Goal: Entertainment & Leisure: Browse casually

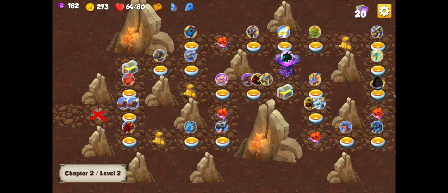
click at [127, 113] on img at bounding box center [129, 119] width 17 height 13
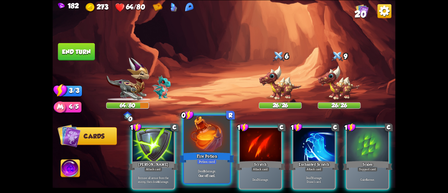
click at [201, 135] on div at bounding box center [207, 135] width 46 height 39
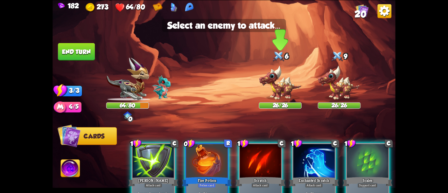
click at [267, 86] on img at bounding box center [280, 82] width 43 height 35
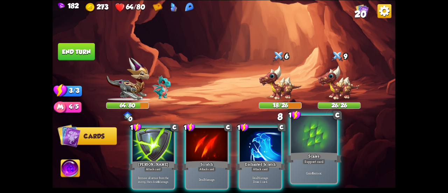
click at [307, 145] on div at bounding box center [314, 135] width 46 height 39
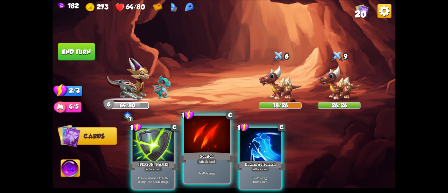
click at [200, 149] on div at bounding box center [207, 135] width 46 height 39
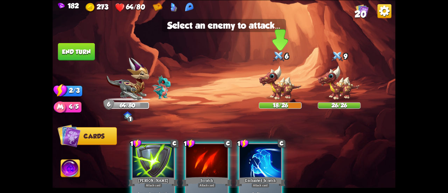
click at [274, 83] on img at bounding box center [280, 82] width 43 height 35
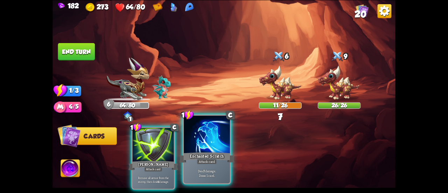
click at [211, 147] on div at bounding box center [207, 135] width 46 height 39
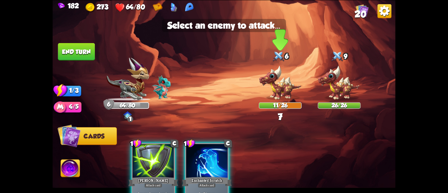
click at [282, 78] on img at bounding box center [280, 82] width 43 height 35
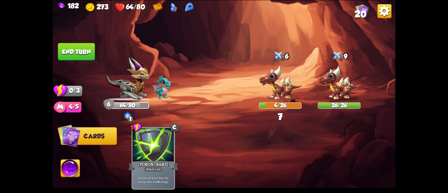
click at [78, 56] on button "End turn" at bounding box center [76, 52] width 37 height 18
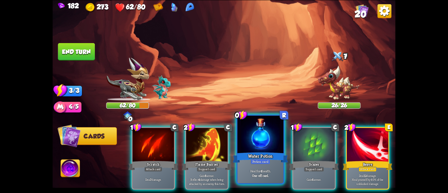
click at [253, 136] on div at bounding box center [260, 135] width 46 height 39
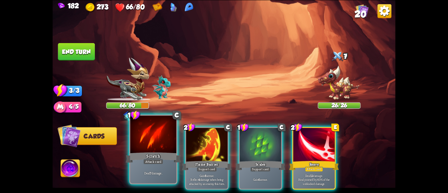
click at [143, 129] on div at bounding box center [153, 135] width 46 height 39
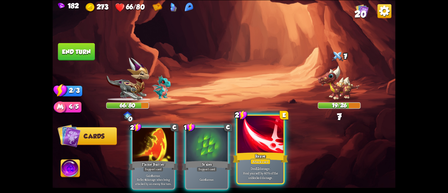
click at [258, 149] on div at bounding box center [260, 135] width 46 height 39
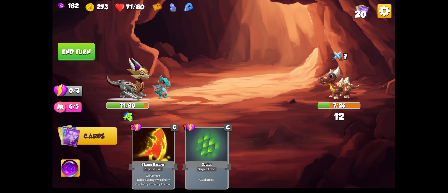
click at [78, 51] on button "End turn" at bounding box center [76, 52] width 37 height 18
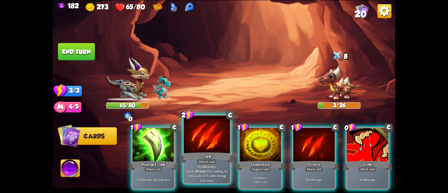
click at [216, 134] on div at bounding box center [207, 135] width 46 height 39
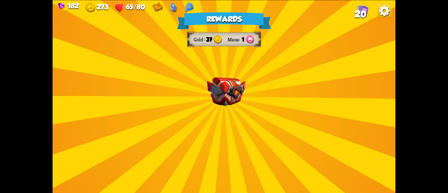
click at [365, 5] on img at bounding box center [362, 10] width 13 height 13
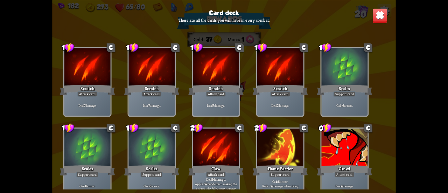
click at [364, 13] on div "Card deck These are all the cards you will have in every combat. 1 C Scratch At…" at bounding box center [224, 96] width 343 height 193
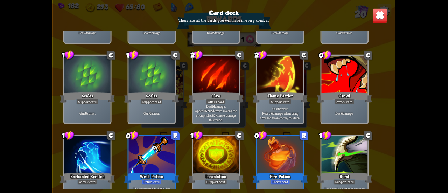
scroll to position [45, 0]
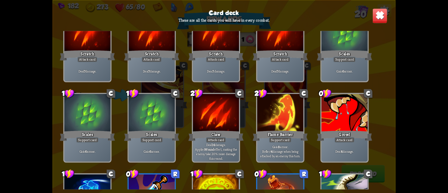
click at [379, 12] on img at bounding box center [379, 15] width 15 height 15
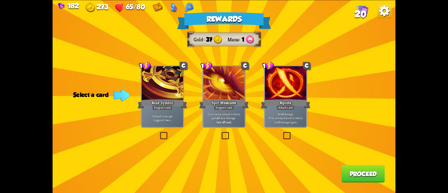
click at [291, 115] on p "Deal 5 damage. If the enemy intends to attack, deal 5 damage again." at bounding box center [286, 118] width 40 height 12
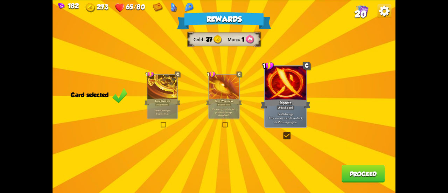
click at [351, 173] on button "Proceed" at bounding box center [363, 174] width 43 height 18
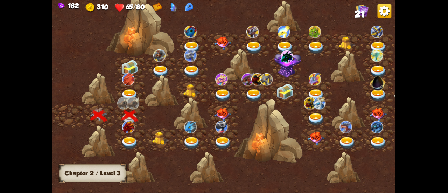
click at [129, 87] on div at bounding box center [130, 93] width 31 height 24
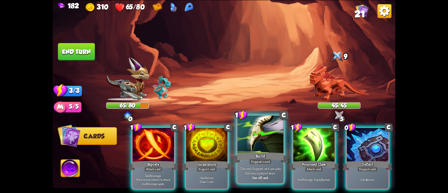
click at [241, 137] on div at bounding box center [260, 135] width 46 height 39
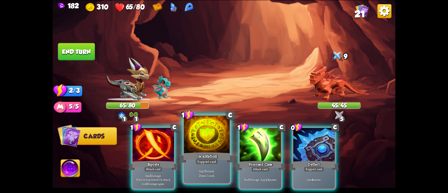
click at [214, 139] on div at bounding box center [207, 135] width 46 height 39
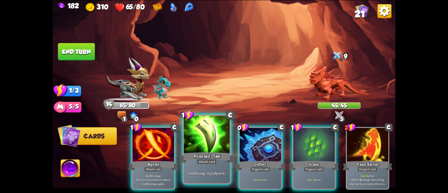
click at [193, 147] on div at bounding box center [207, 135] width 46 height 39
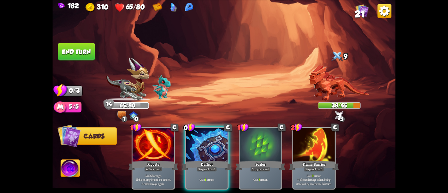
click at [75, 52] on button "End turn" at bounding box center [76, 52] width 37 height 18
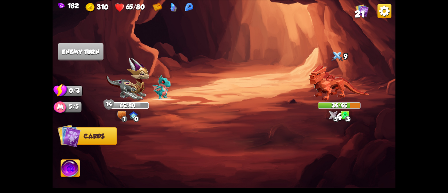
click at [188, 8] on img at bounding box center [188, 7] width 9 height 10
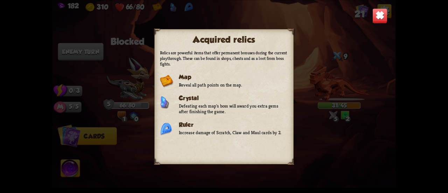
click at [370, 13] on div "Acquired relics Relics are powerful items that offer permanent bonuses during t…" at bounding box center [224, 96] width 343 height 193
click at [376, 17] on img at bounding box center [379, 15] width 15 height 15
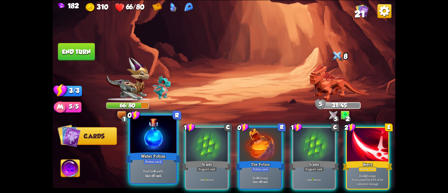
click at [151, 142] on div at bounding box center [153, 135] width 46 height 39
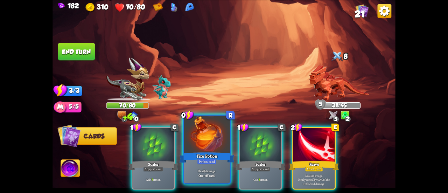
click at [194, 142] on div at bounding box center [207, 135] width 46 height 39
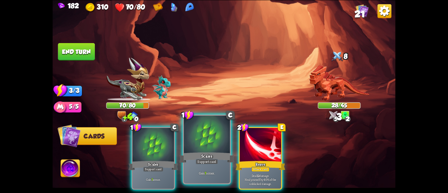
click at [193, 142] on div at bounding box center [207, 135] width 46 height 39
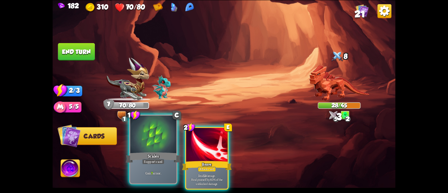
click at [149, 137] on div at bounding box center [153, 135] width 46 height 39
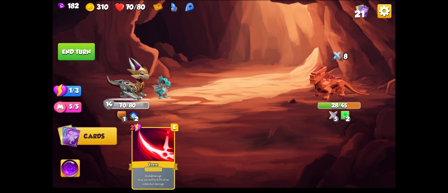
click at [82, 57] on button "End turn" at bounding box center [76, 52] width 37 height 18
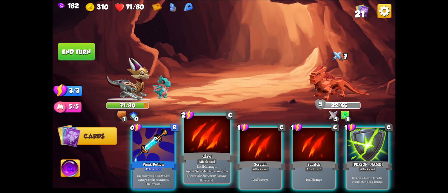
click at [191, 130] on div at bounding box center [207, 135] width 46 height 39
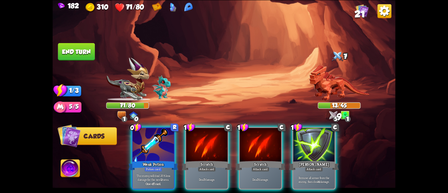
click at [191, 130] on div at bounding box center [206, 145] width 41 height 35
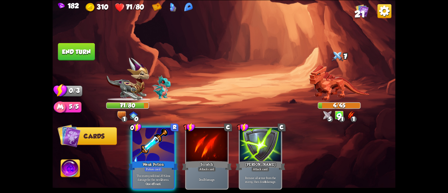
click at [90, 51] on button "End turn" at bounding box center [76, 52] width 37 height 18
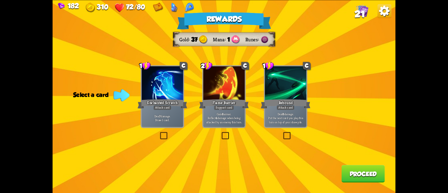
click at [217, 91] on div at bounding box center [223, 83] width 41 height 35
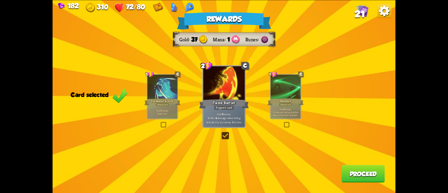
click at [166, 85] on div at bounding box center [162, 87] width 30 height 25
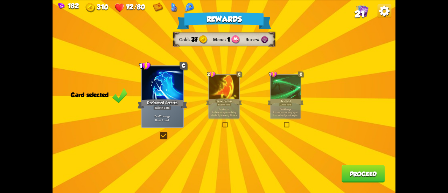
click at [346, 169] on button "Proceed" at bounding box center [363, 174] width 43 height 18
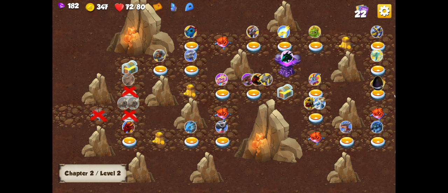
click at [131, 63] on img at bounding box center [129, 68] width 17 height 16
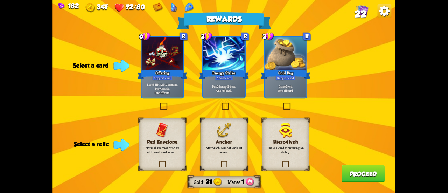
click at [230, 54] on div at bounding box center [223, 54] width 41 height 35
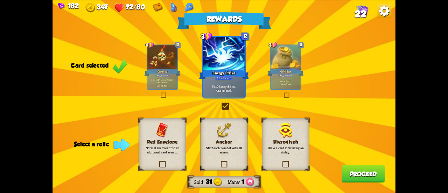
click at [237, 130] on div "Anchor Start each combat with 10 armor." at bounding box center [224, 144] width 47 height 53
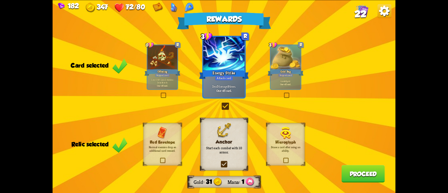
click at [350, 180] on button "Proceed" at bounding box center [363, 174] width 43 height 18
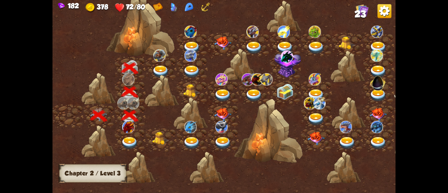
click at [168, 75] on div at bounding box center [162, 91] width 34 height 32
click at [162, 69] on img at bounding box center [160, 71] width 17 height 13
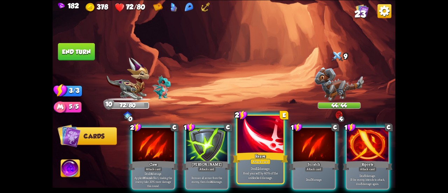
click at [257, 139] on div at bounding box center [260, 135] width 46 height 39
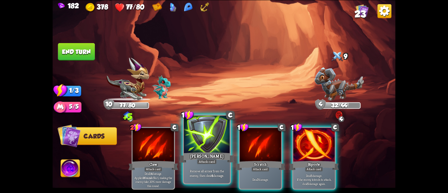
click at [208, 132] on div at bounding box center [207, 135] width 46 height 39
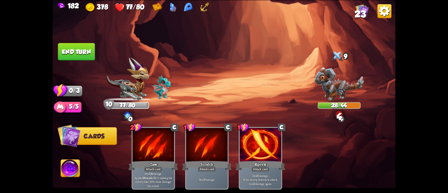
click at [79, 46] on button "End turn" at bounding box center [76, 52] width 37 height 18
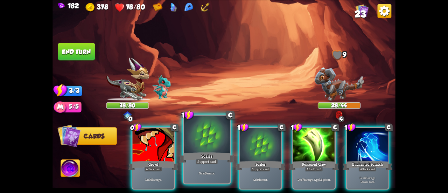
click at [223, 135] on div at bounding box center [207, 135] width 46 height 39
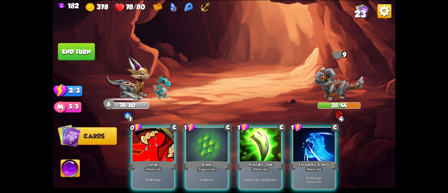
click at [223, 135] on div at bounding box center [206, 145] width 41 height 35
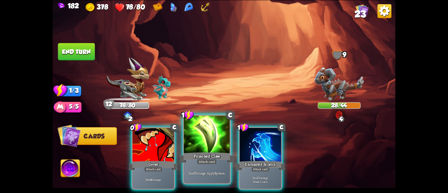
click at [215, 135] on div at bounding box center [207, 135] width 46 height 39
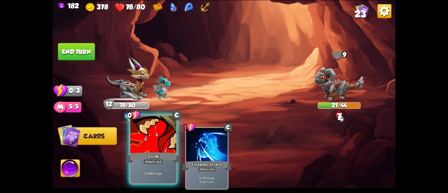
click at [153, 131] on div at bounding box center [153, 135] width 46 height 39
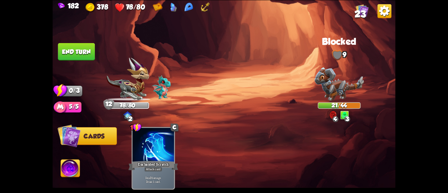
click at [63, 54] on button "End turn" at bounding box center [76, 52] width 37 height 18
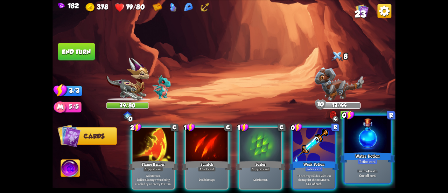
click at [354, 151] on div "Water Potion" at bounding box center [367, 157] width 55 height 12
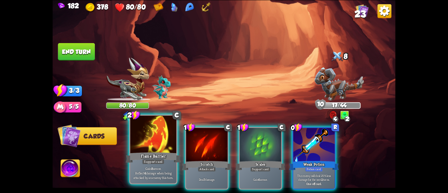
click at [167, 145] on div at bounding box center [153, 135] width 46 height 39
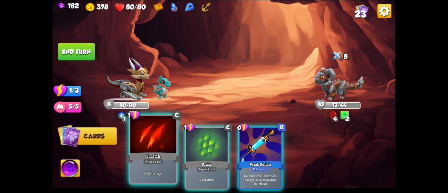
click at [146, 143] on div at bounding box center [153, 135] width 46 height 39
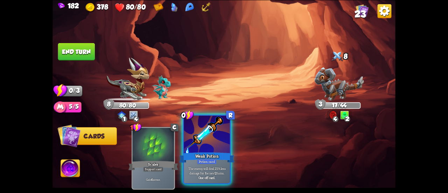
click at [208, 137] on div at bounding box center [207, 135] width 46 height 39
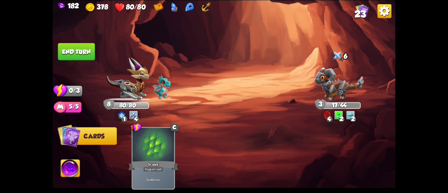
click at [83, 48] on button "End turn" at bounding box center [76, 52] width 37 height 18
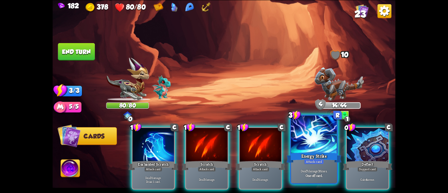
click at [295, 149] on div at bounding box center [314, 135] width 46 height 39
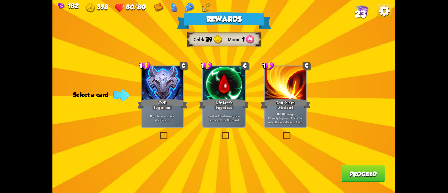
click at [161, 112] on div "If you have no armor, gain 10 armor." at bounding box center [162, 118] width 41 height 18
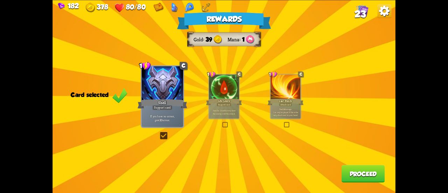
click at [221, 114] on p "Heal for 1 health every time the enemy is hit this round." at bounding box center [224, 112] width 28 height 6
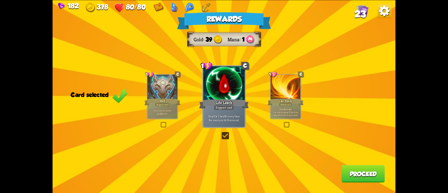
click at [174, 98] on div "Shell" at bounding box center [163, 102] width 36 height 8
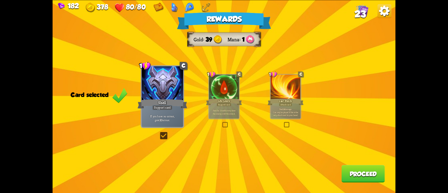
click at [356, 172] on button "Proceed" at bounding box center [363, 174] width 43 height 18
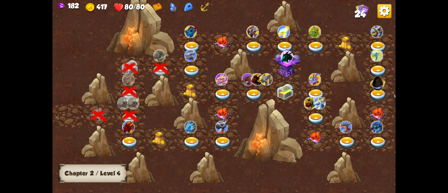
click at [191, 69] on img at bounding box center [191, 71] width 17 height 13
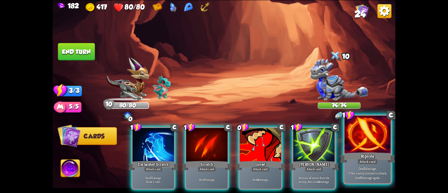
click at [367, 155] on div "Riposte" at bounding box center [367, 157] width 55 height 12
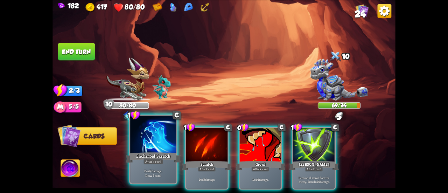
click at [148, 140] on div at bounding box center [153, 135] width 46 height 39
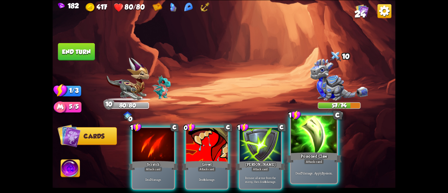
click at [302, 132] on div at bounding box center [314, 135] width 46 height 39
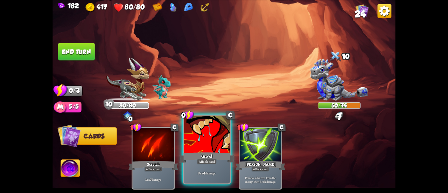
click at [211, 136] on div at bounding box center [207, 135] width 46 height 39
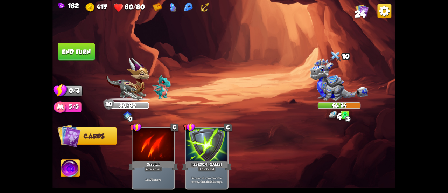
click at [75, 51] on button "End turn" at bounding box center [76, 52] width 37 height 18
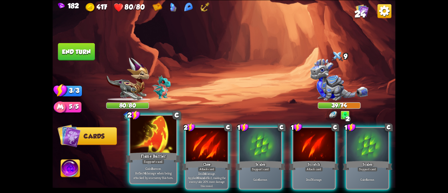
click at [156, 138] on div at bounding box center [153, 135] width 46 height 39
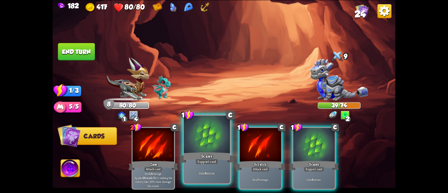
click at [190, 135] on div at bounding box center [207, 135] width 46 height 39
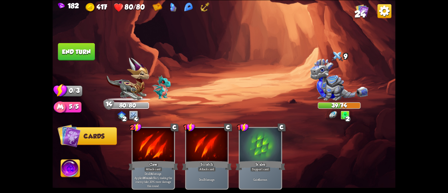
click at [82, 60] on button "End turn" at bounding box center [76, 52] width 37 height 18
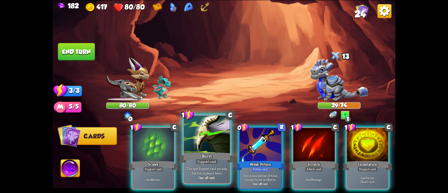
click at [191, 145] on div at bounding box center [207, 135] width 46 height 39
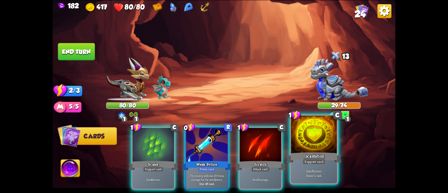
click at [308, 150] on div at bounding box center [314, 135] width 46 height 39
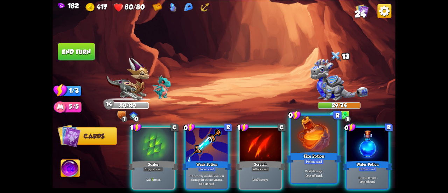
click at [298, 138] on div at bounding box center [314, 135] width 46 height 39
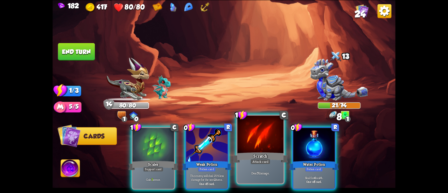
click at [258, 147] on div at bounding box center [260, 135] width 46 height 39
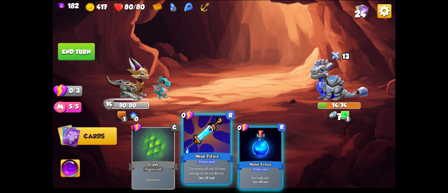
click at [190, 131] on div at bounding box center [207, 135] width 46 height 39
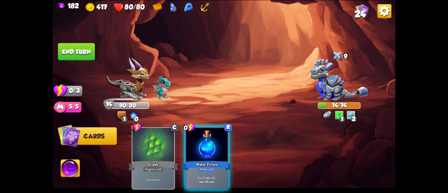
click at [190, 131] on div at bounding box center [206, 145] width 41 height 35
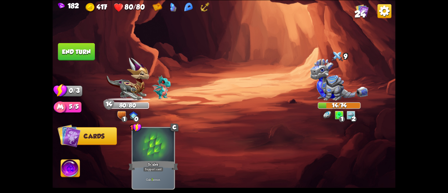
click at [84, 47] on button "End turn" at bounding box center [76, 52] width 37 height 18
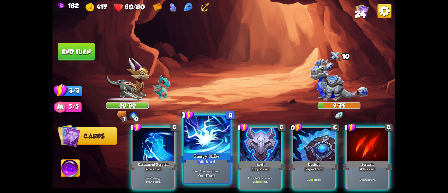
click at [216, 150] on div at bounding box center [207, 135] width 46 height 39
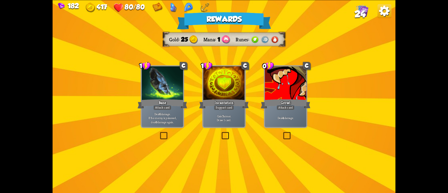
click at [219, 98] on div "Incantation" at bounding box center [224, 103] width 50 height 11
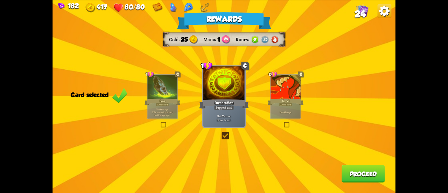
click at [285, 93] on div at bounding box center [286, 87] width 30 height 25
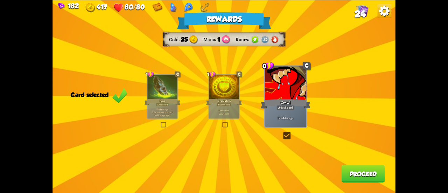
click at [358, 170] on button "Proceed" at bounding box center [363, 174] width 43 height 18
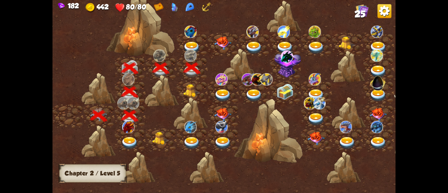
click at [193, 90] on img at bounding box center [191, 90] width 17 height 13
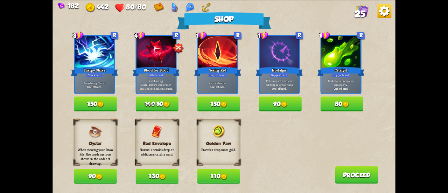
click at [99, 106] on img at bounding box center [100, 104] width 6 height 6
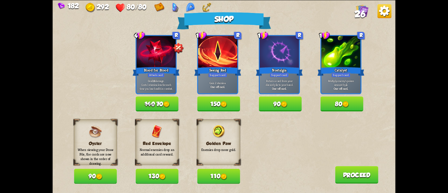
click at [232, 106] on button "150" at bounding box center [218, 103] width 43 height 15
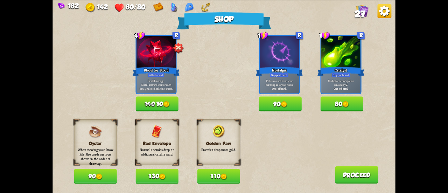
click at [344, 172] on button "Proceed" at bounding box center [356, 175] width 43 height 18
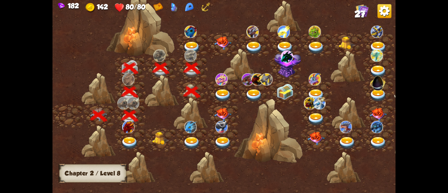
click at [220, 91] on img at bounding box center [222, 95] width 17 height 13
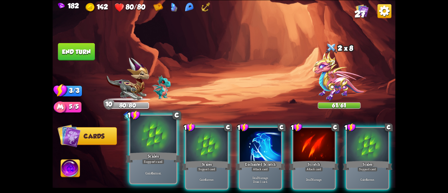
click at [141, 134] on div at bounding box center [153, 135] width 46 height 39
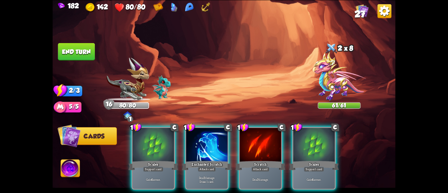
click at [141, 134] on div at bounding box center [153, 145] width 41 height 35
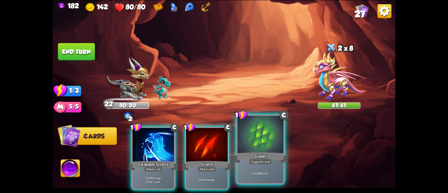
click at [251, 136] on div at bounding box center [260, 135] width 46 height 39
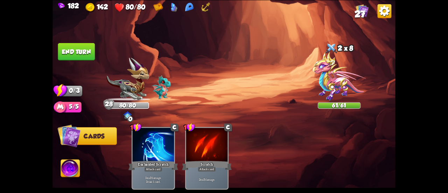
click at [77, 59] on button "End turn" at bounding box center [76, 52] width 37 height 18
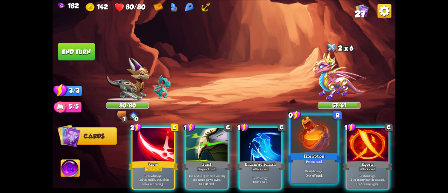
click at [310, 150] on div at bounding box center [314, 135] width 46 height 39
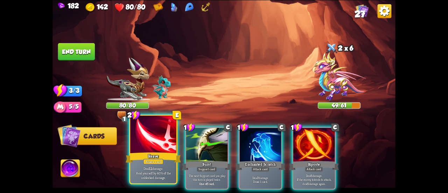
click at [148, 140] on div at bounding box center [153, 135] width 46 height 39
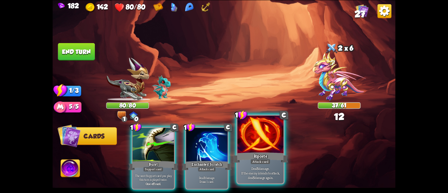
click at [255, 147] on div at bounding box center [260, 135] width 46 height 39
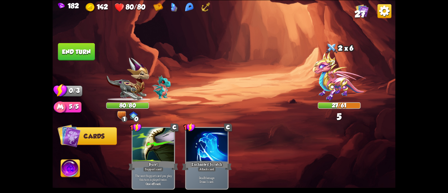
click at [82, 56] on button "End turn" at bounding box center [76, 52] width 37 height 18
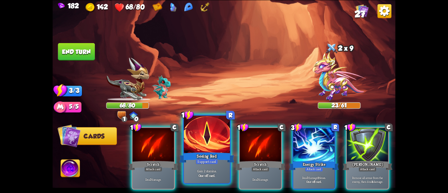
click at [211, 143] on div at bounding box center [207, 135] width 46 height 39
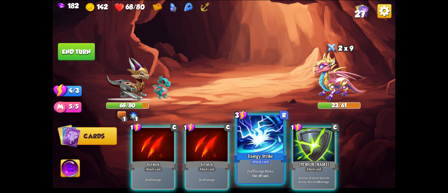
click at [265, 150] on div at bounding box center [260, 135] width 46 height 39
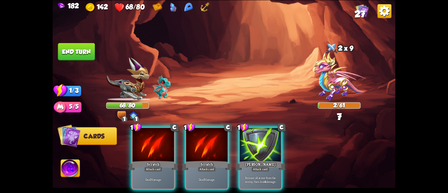
click at [81, 42] on img at bounding box center [224, 96] width 343 height 193
click at [80, 48] on button "End turn" at bounding box center [76, 52] width 37 height 18
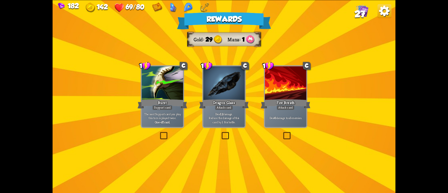
click at [174, 96] on div at bounding box center [162, 83] width 41 height 35
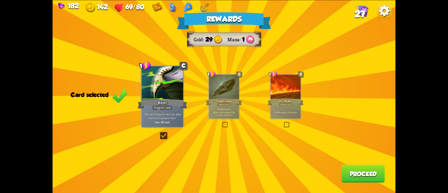
click at [363, 169] on button "Proceed" at bounding box center [363, 174] width 43 height 18
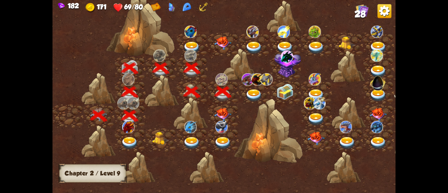
click at [253, 90] on img at bounding box center [253, 95] width 17 height 13
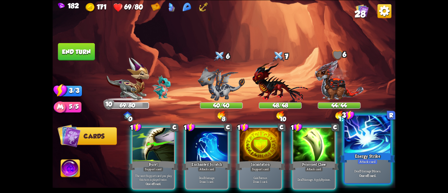
click at [369, 149] on div at bounding box center [367, 135] width 46 height 39
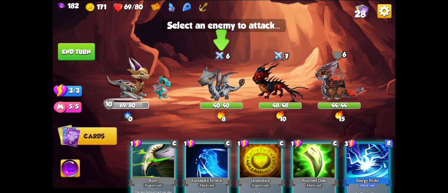
click at [225, 85] on img at bounding box center [221, 83] width 47 height 34
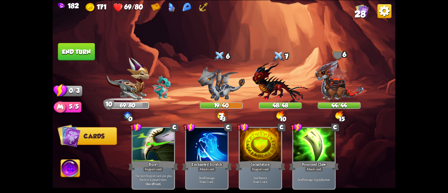
click at [78, 47] on button "End turn" at bounding box center [76, 52] width 37 height 18
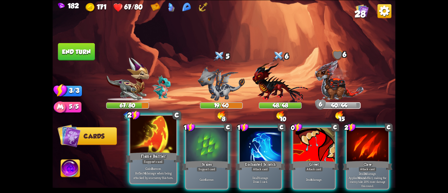
click at [159, 130] on div at bounding box center [153, 135] width 46 height 39
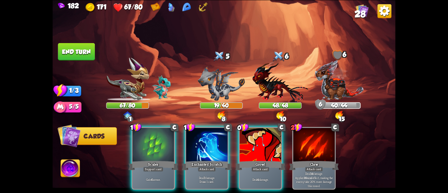
click at [159, 130] on div at bounding box center [153, 145] width 41 height 35
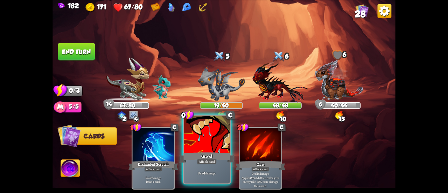
click at [207, 132] on div at bounding box center [207, 135] width 46 height 39
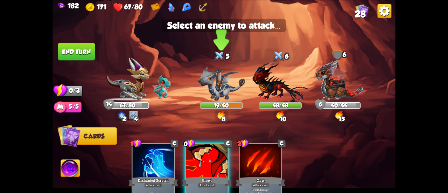
click at [212, 93] on img at bounding box center [221, 83] width 47 height 34
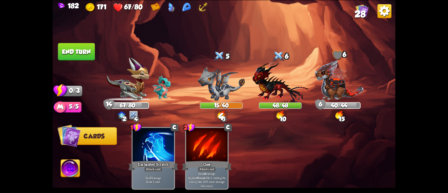
click at [85, 52] on button "End turn" at bounding box center [76, 52] width 37 height 18
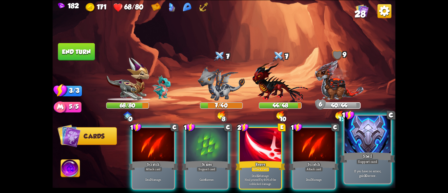
click at [360, 154] on div "Shell" at bounding box center [367, 157] width 55 height 12
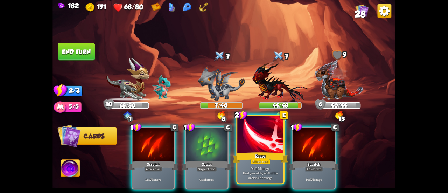
click at [267, 147] on div at bounding box center [260, 135] width 46 height 39
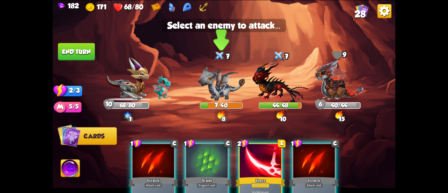
click at [218, 77] on img at bounding box center [221, 83] width 47 height 34
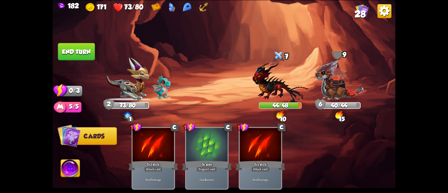
click at [79, 53] on button "End turn" at bounding box center [76, 52] width 37 height 18
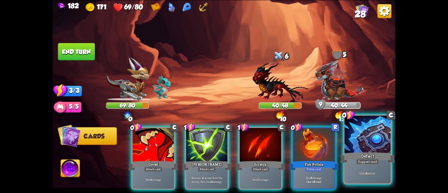
click at [354, 142] on div at bounding box center [367, 135] width 46 height 39
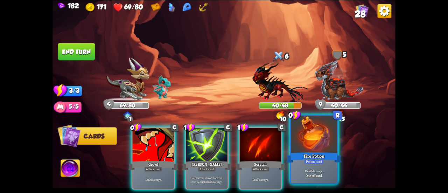
click at [325, 151] on div "Fire Potion" at bounding box center [313, 157] width 55 height 12
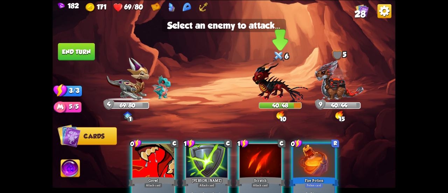
click at [278, 95] on img at bounding box center [280, 81] width 56 height 41
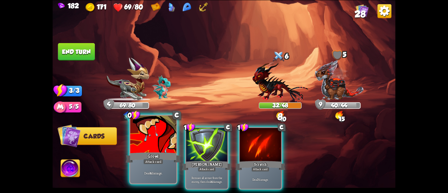
click at [169, 138] on div at bounding box center [153, 135] width 46 height 39
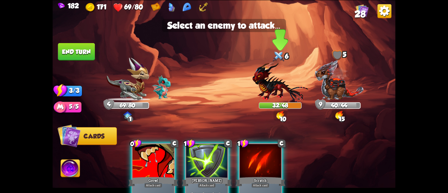
click at [282, 82] on img at bounding box center [280, 81] width 56 height 41
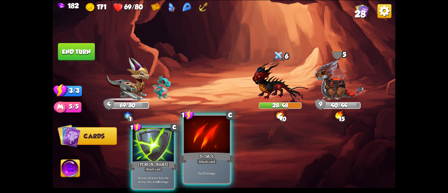
click at [217, 146] on div at bounding box center [207, 135] width 46 height 39
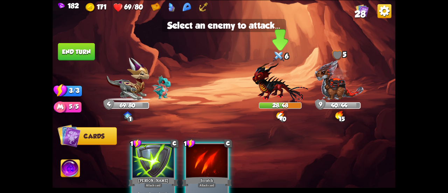
click at [259, 97] on img at bounding box center [280, 81] width 56 height 41
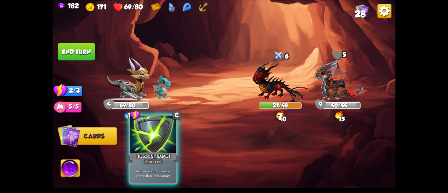
click at [169, 152] on div "[PERSON_NAME]" at bounding box center [153, 157] width 55 height 12
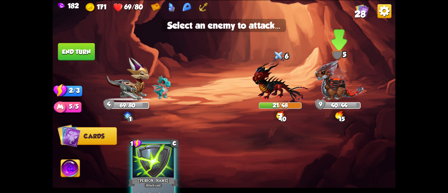
click at [342, 86] on img at bounding box center [339, 80] width 49 height 41
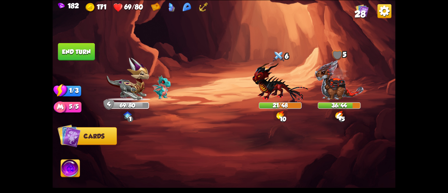
click at [85, 49] on button "End turn" at bounding box center [76, 52] width 37 height 18
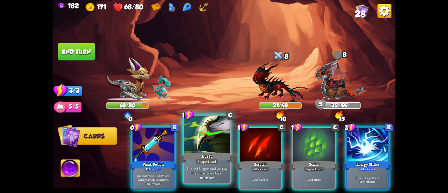
click at [208, 156] on div "Burst" at bounding box center [206, 157] width 55 height 12
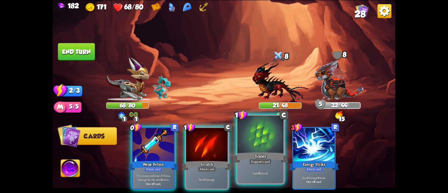
click at [279, 147] on div at bounding box center [260, 135] width 46 height 39
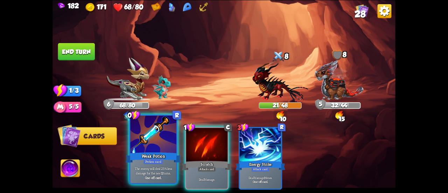
click at [146, 137] on div at bounding box center [153, 135] width 46 height 39
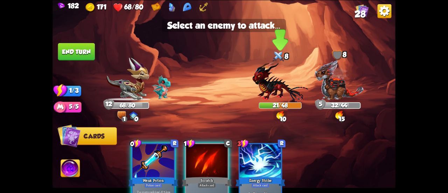
click at [293, 86] on img at bounding box center [280, 81] width 56 height 41
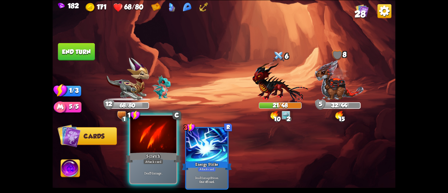
click at [146, 136] on div at bounding box center [153, 135] width 46 height 39
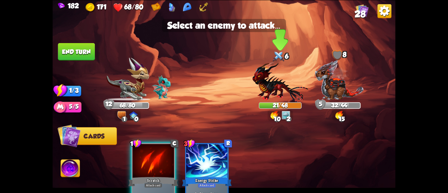
click at [274, 96] on img at bounding box center [280, 81] width 56 height 41
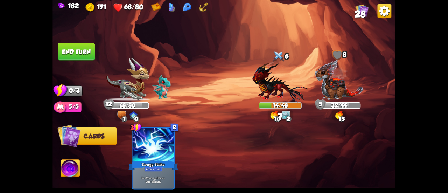
click at [89, 51] on button "End turn" at bounding box center [76, 52] width 37 height 18
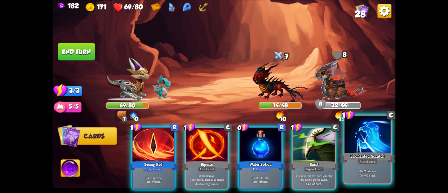
click at [366, 165] on div "Deal 7 damage. Draw 1 card." at bounding box center [367, 173] width 46 height 20
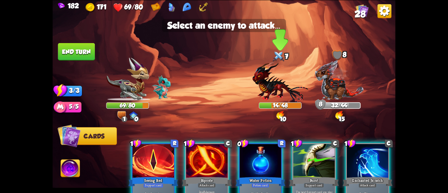
click at [269, 101] on img at bounding box center [280, 81] width 56 height 41
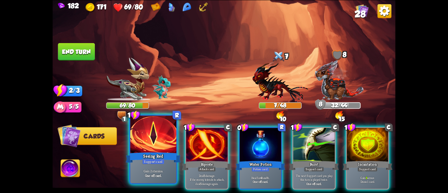
click at [136, 147] on div at bounding box center [153, 135] width 46 height 39
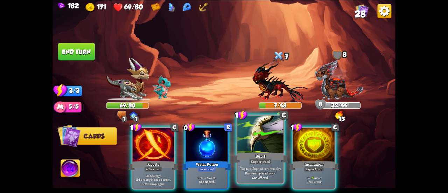
click at [250, 157] on div "Burst" at bounding box center [260, 157] width 55 height 12
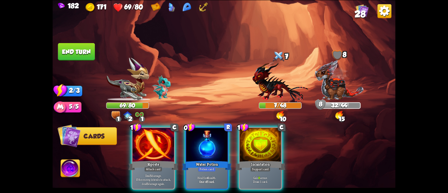
drag, startPoint x: 273, startPoint y: 161, endPoint x: 366, endPoint y: 165, distance: 93.2
click at [366, 165] on div "1 C Riposte Attack card Deal 5 damage. If the enemy intends to attack, deal 5 d…" at bounding box center [258, 150] width 274 height 86
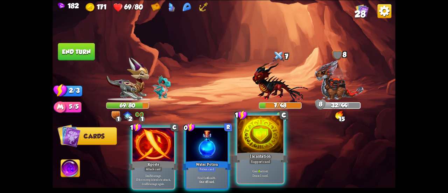
click at [275, 151] on div at bounding box center [260, 135] width 46 height 39
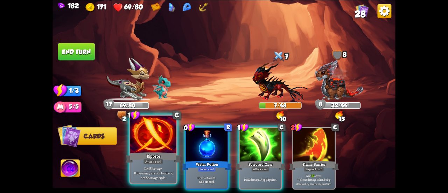
click at [146, 145] on div at bounding box center [153, 135] width 46 height 39
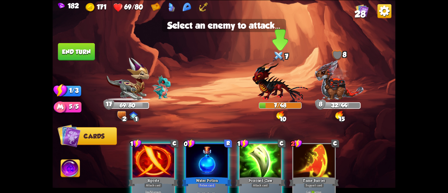
click at [279, 94] on img at bounding box center [280, 81] width 56 height 41
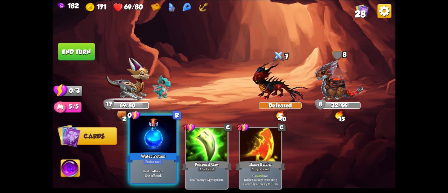
click at [158, 143] on div at bounding box center [153, 135] width 46 height 39
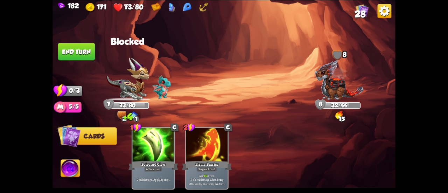
click at [72, 53] on button "End turn" at bounding box center [76, 52] width 37 height 18
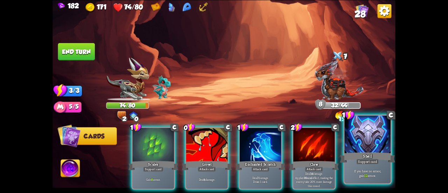
click at [363, 152] on div "Shell" at bounding box center [367, 157] width 55 height 12
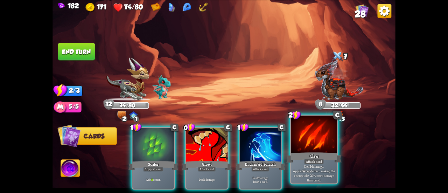
click at [312, 147] on div at bounding box center [314, 135] width 46 height 39
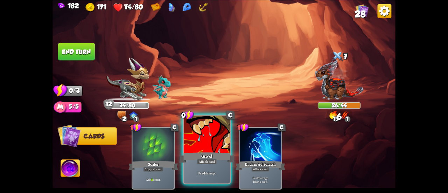
click at [216, 152] on div "Growl" at bounding box center [206, 157] width 55 height 12
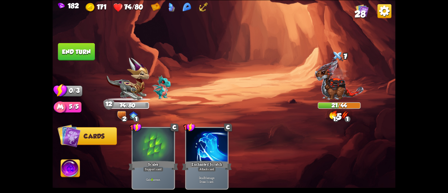
click at [92, 48] on button "End turn" at bounding box center [76, 52] width 37 height 18
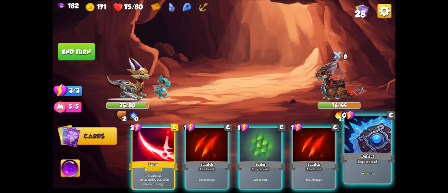
click at [369, 144] on div at bounding box center [367, 135] width 46 height 39
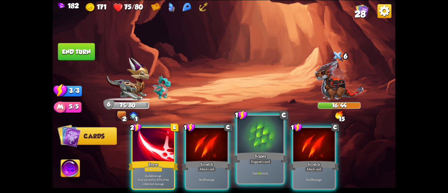
click at [248, 156] on div "Scales" at bounding box center [260, 157] width 55 height 12
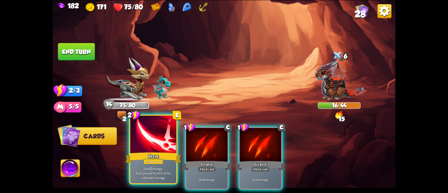
click at [161, 143] on div at bounding box center [153, 135] width 46 height 39
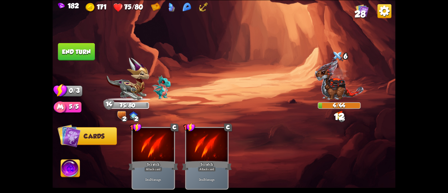
click at [77, 49] on button "End turn" at bounding box center [76, 52] width 37 height 18
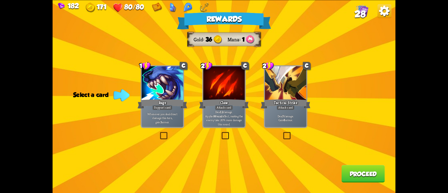
click at [274, 104] on div "Tactical Strike" at bounding box center [286, 103] width 50 height 11
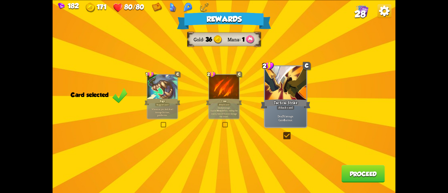
click at [350, 169] on button "Proceed" at bounding box center [363, 174] width 43 height 18
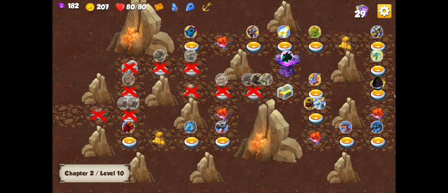
click at [283, 95] on img at bounding box center [285, 92] width 17 height 16
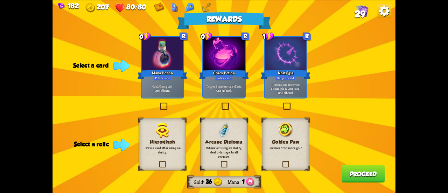
click at [217, 71] on div "Chaos Potion" at bounding box center [224, 74] width 50 height 11
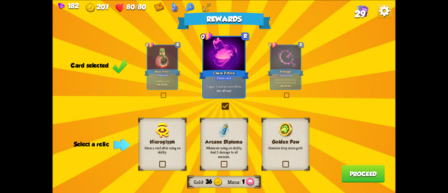
click at [220, 161] on label at bounding box center [220, 161] width 0 height 0
click at [0, 0] on input "checkbox" at bounding box center [0, 0] width 0 height 0
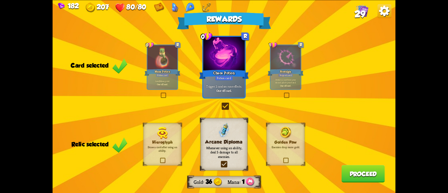
click at [360, 176] on button "Proceed" at bounding box center [363, 174] width 43 height 18
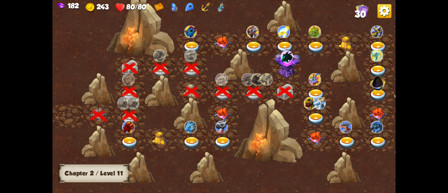
scroll to position [0, 106]
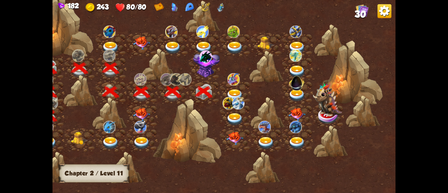
click at [235, 92] on img at bounding box center [234, 95] width 17 height 13
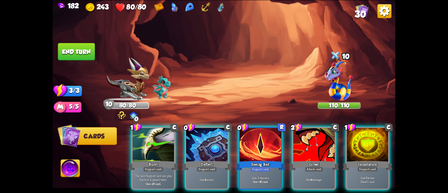
click at [352, 163] on div "Incantation" at bounding box center [368, 165] width 50 height 11
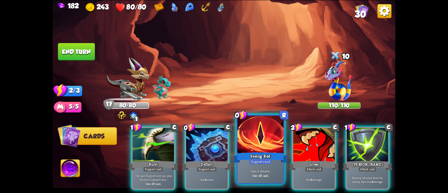
click at [245, 144] on div at bounding box center [260, 135] width 46 height 39
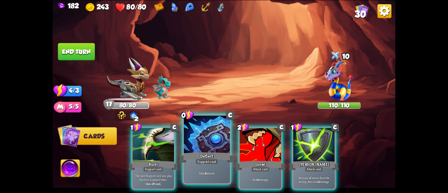
click at [209, 144] on div at bounding box center [207, 135] width 46 height 39
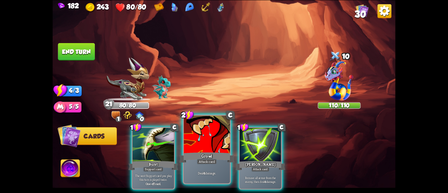
click at [200, 146] on div at bounding box center [207, 135] width 46 height 39
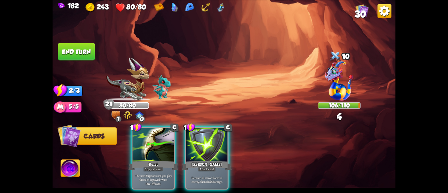
click at [200, 146] on div at bounding box center [206, 145] width 41 height 35
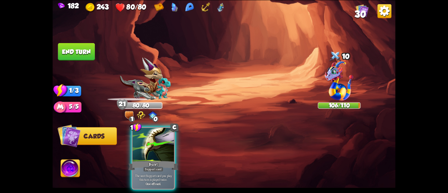
click at [79, 56] on button "End turn" at bounding box center [76, 52] width 37 height 18
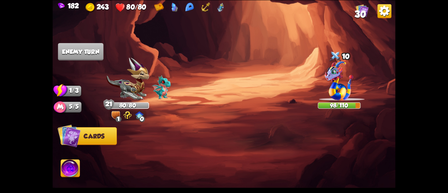
click at [352, 12] on div "182 243 80/80 30" at bounding box center [224, 6] width 343 height 13
click at [357, 12] on span "30" at bounding box center [360, 14] width 11 height 11
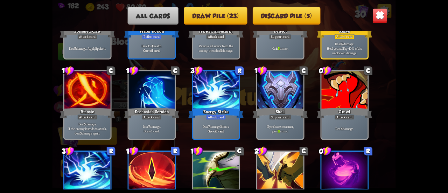
scroll to position [430, 0]
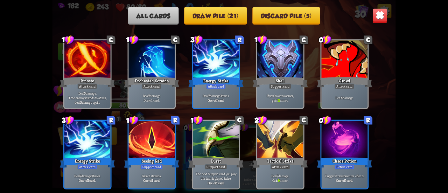
click at [375, 14] on img at bounding box center [379, 15] width 15 height 15
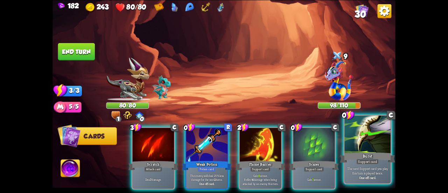
click at [364, 139] on div at bounding box center [367, 135] width 46 height 39
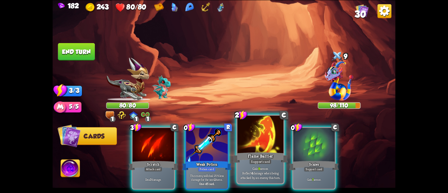
click at [264, 139] on div at bounding box center [260, 135] width 46 height 39
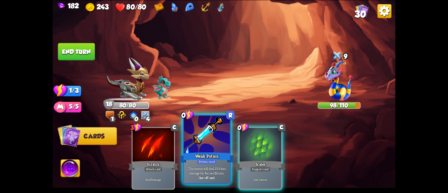
click at [217, 138] on div at bounding box center [207, 135] width 46 height 39
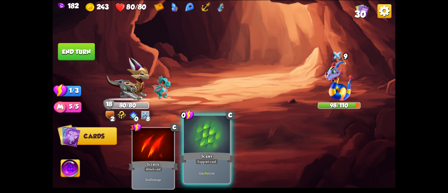
click at [215, 137] on div at bounding box center [207, 135] width 46 height 39
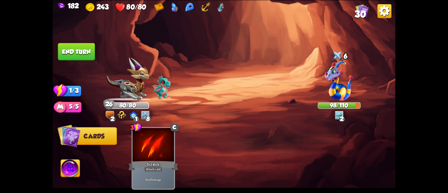
click at [76, 53] on button "End turn" at bounding box center [76, 52] width 37 height 18
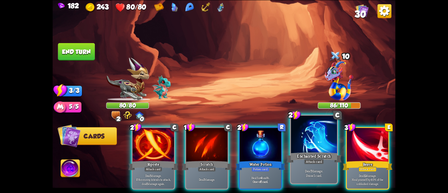
click at [308, 156] on div "Enchanted Scratch" at bounding box center [313, 157] width 55 height 12
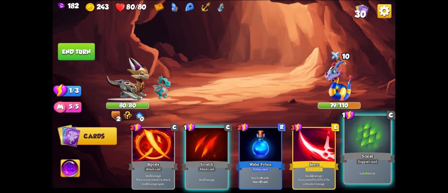
click at [355, 155] on div "Scales" at bounding box center [367, 157] width 55 height 12
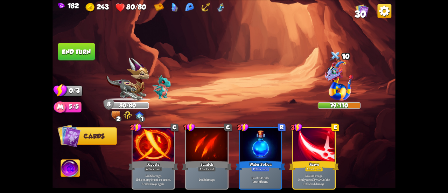
click at [71, 49] on button "End turn" at bounding box center [76, 52] width 37 height 18
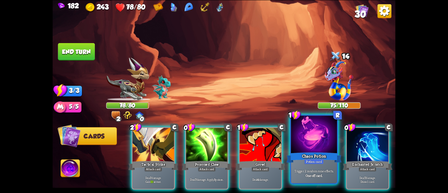
click at [325, 148] on div at bounding box center [314, 135] width 46 height 39
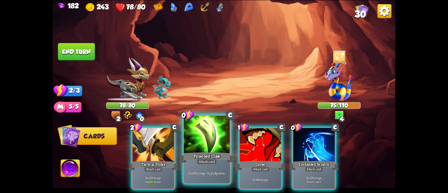
click at [213, 146] on div at bounding box center [207, 135] width 46 height 39
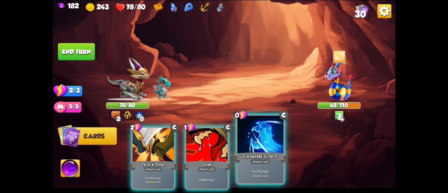
click at [270, 147] on div at bounding box center [260, 135] width 46 height 39
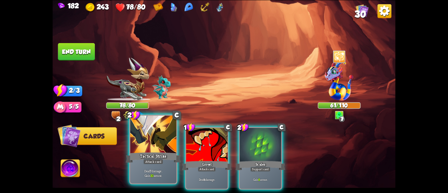
click at [164, 147] on div at bounding box center [153, 135] width 46 height 39
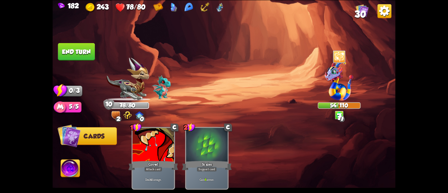
click at [79, 52] on button "End turn" at bounding box center [76, 52] width 37 height 18
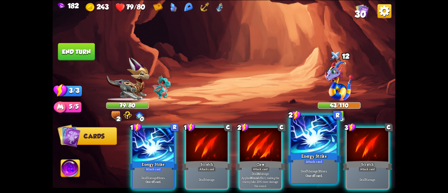
click at [321, 166] on div "Deal 7 damage 3 times. One-off card." at bounding box center [314, 173] width 46 height 20
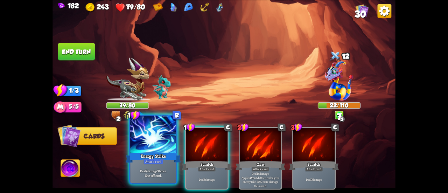
click at [155, 155] on div "Energy Strike" at bounding box center [153, 157] width 55 height 12
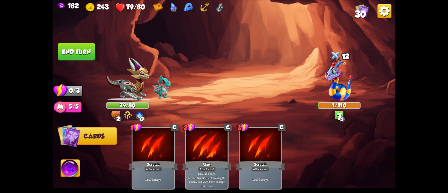
click at [74, 47] on button "End turn" at bounding box center [76, 52] width 37 height 18
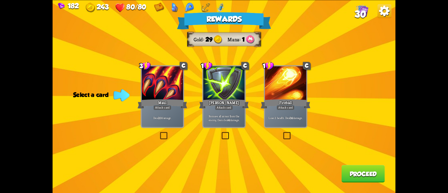
click at [235, 107] on div "[PERSON_NAME]" at bounding box center [224, 103] width 50 height 11
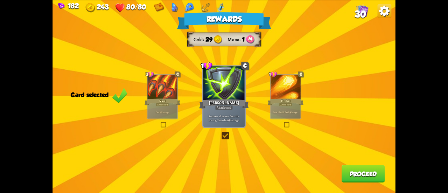
click at [367, 172] on button "Proceed" at bounding box center [363, 174] width 43 height 18
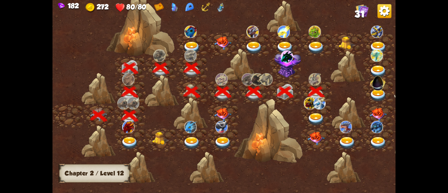
scroll to position [0, 106]
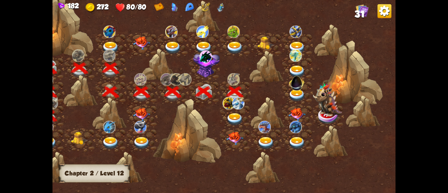
click at [231, 121] on img at bounding box center [234, 119] width 17 height 13
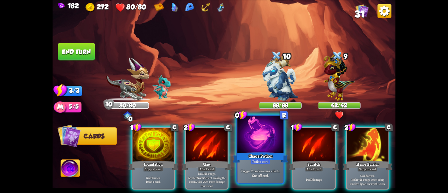
click at [248, 143] on div at bounding box center [260, 135] width 46 height 39
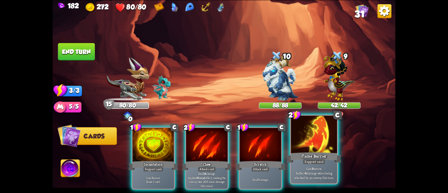
click at [297, 133] on div at bounding box center [314, 135] width 46 height 39
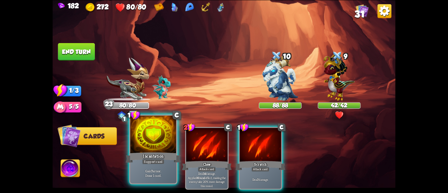
click at [166, 166] on div "Gain 7 armor. Draw 1 card." at bounding box center [153, 173] width 46 height 20
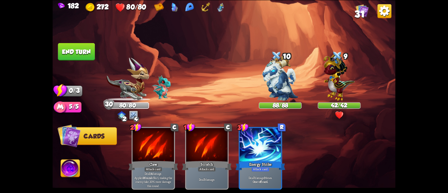
drag, startPoint x: 83, startPoint y: 47, endPoint x: 90, endPoint y: 47, distance: 7.7
click at [90, 47] on button "End turn" at bounding box center [76, 52] width 37 height 18
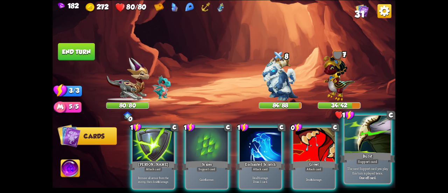
click at [361, 150] on div at bounding box center [367, 135] width 46 height 39
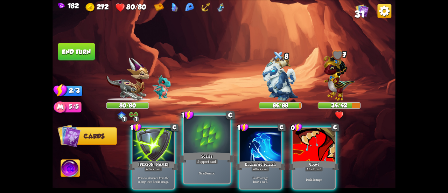
click at [202, 132] on div at bounding box center [207, 135] width 46 height 39
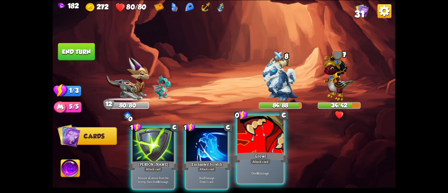
click at [243, 146] on div at bounding box center [260, 135] width 46 height 39
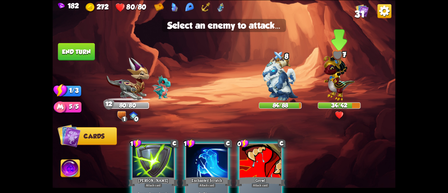
click at [325, 91] on img at bounding box center [338, 76] width 31 height 49
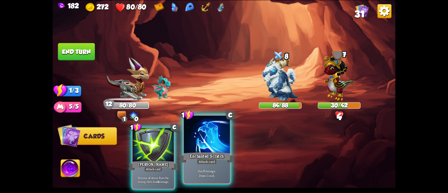
click at [209, 136] on div at bounding box center [207, 135] width 46 height 39
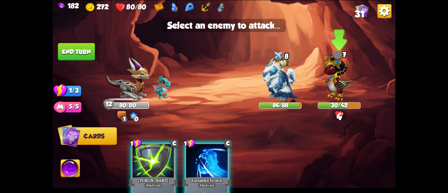
click at [328, 88] on img at bounding box center [338, 76] width 31 height 49
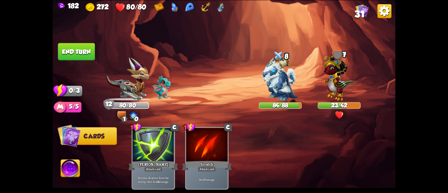
click at [67, 47] on button "End turn" at bounding box center [76, 52] width 37 height 18
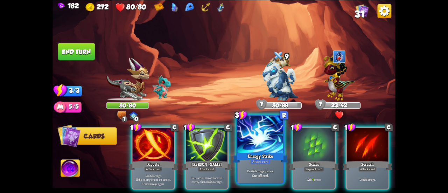
click at [276, 148] on div at bounding box center [260, 135] width 46 height 39
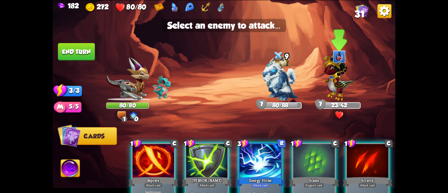
click at [325, 88] on img at bounding box center [338, 76] width 31 height 49
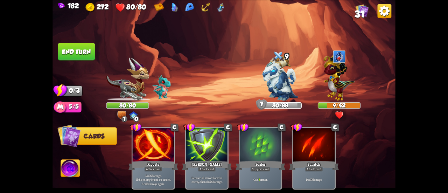
click at [64, 54] on button "End turn" at bounding box center [76, 52] width 37 height 18
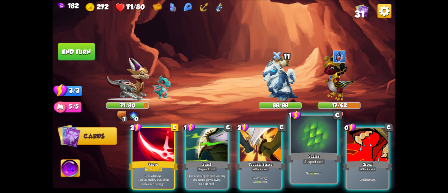
click at [296, 148] on div at bounding box center [314, 135] width 46 height 39
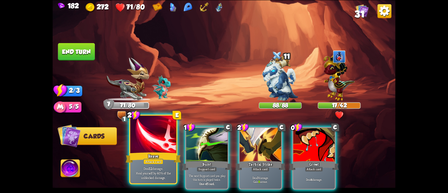
click at [154, 140] on div at bounding box center [153, 135] width 46 height 39
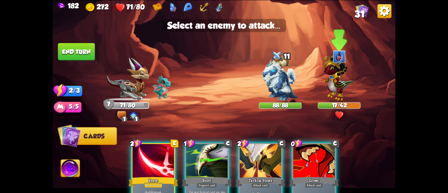
click at [353, 84] on img at bounding box center [338, 76] width 31 height 49
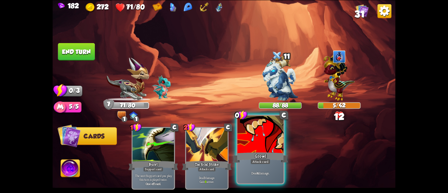
click at [274, 134] on div at bounding box center [260, 135] width 46 height 39
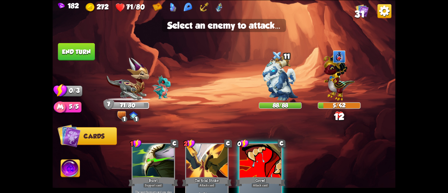
click at [314, 95] on img at bounding box center [224, 96] width 343 height 193
click at [327, 92] on img at bounding box center [338, 76] width 31 height 49
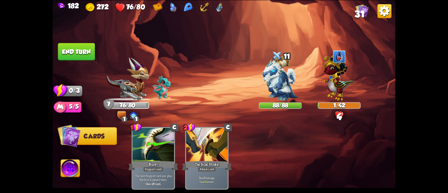
click at [78, 50] on button "End turn" at bounding box center [76, 52] width 37 height 18
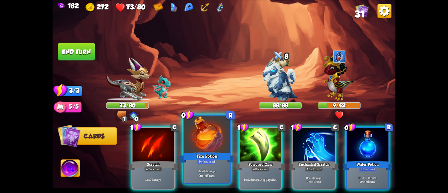
click at [213, 139] on div at bounding box center [207, 135] width 46 height 39
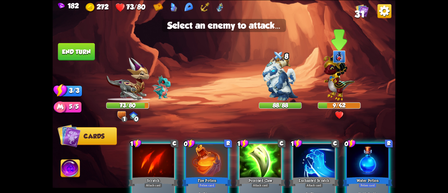
click at [338, 74] on img at bounding box center [338, 76] width 31 height 49
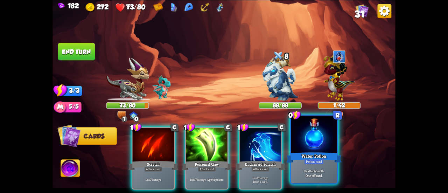
click at [302, 150] on div at bounding box center [314, 135] width 46 height 39
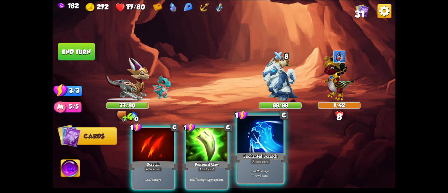
click at [263, 158] on div "Enchanted Scratch" at bounding box center [260, 157] width 55 height 12
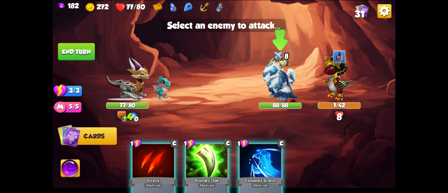
click at [278, 78] on img at bounding box center [280, 77] width 36 height 45
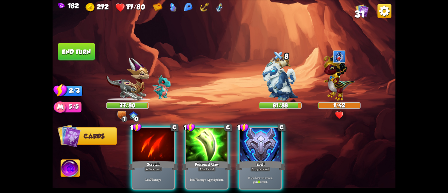
drag, startPoint x: 263, startPoint y: 142, endPoint x: 258, endPoint y: 140, distance: 5.8
click at [263, 142] on div at bounding box center [260, 145] width 41 height 35
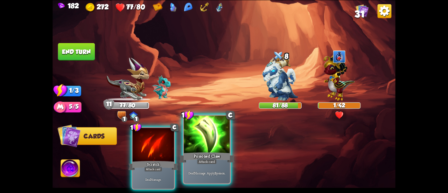
click at [218, 138] on div at bounding box center [207, 135] width 46 height 39
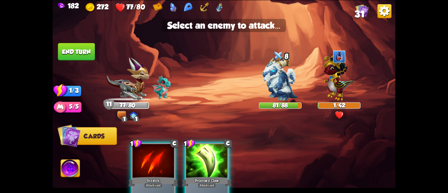
click at [203, 153] on div at bounding box center [206, 161] width 41 height 35
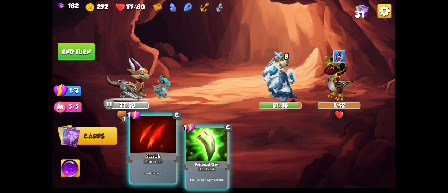
click at [155, 153] on div "Scratch" at bounding box center [153, 157] width 55 height 12
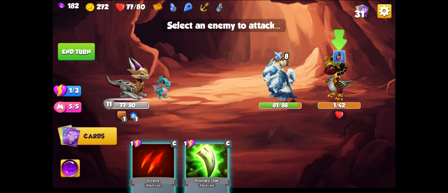
click at [339, 91] on img at bounding box center [338, 76] width 31 height 49
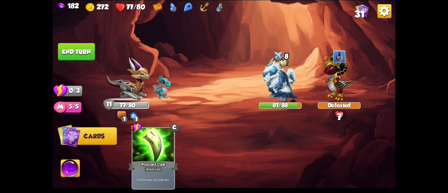
click at [84, 56] on button "End turn" at bounding box center [76, 52] width 37 height 18
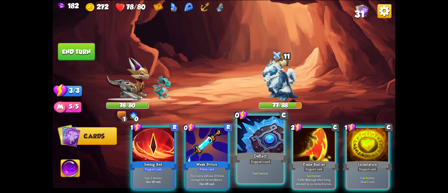
click at [247, 141] on div at bounding box center [260, 135] width 46 height 39
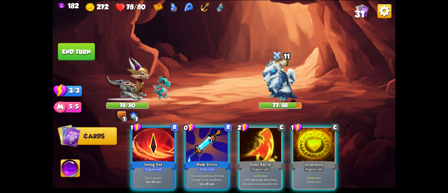
click at [247, 141] on div at bounding box center [260, 145] width 41 height 35
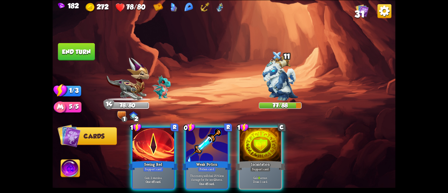
click at [247, 141] on div at bounding box center [260, 145] width 41 height 35
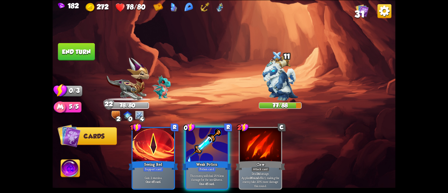
click at [83, 58] on button "End turn" at bounding box center [76, 52] width 37 height 18
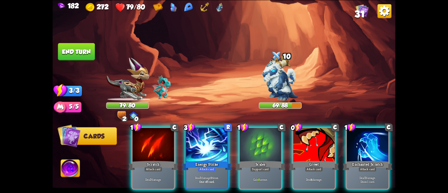
click at [249, 126] on div "1 C Scratch Attack card Deal 7 damage. 3 R Energy Strike Attack card Deal 7 dam…" at bounding box center [258, 150] width 274 height 86
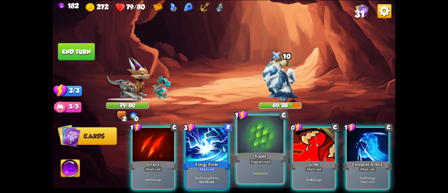
click at [258, 137] on div at bounding box center [260, 135] width 46 height 39
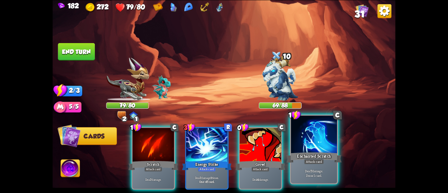
click at [307, 158] on div "Enchanted Scratch" at bounding box center [313, 157] width 55 height 12
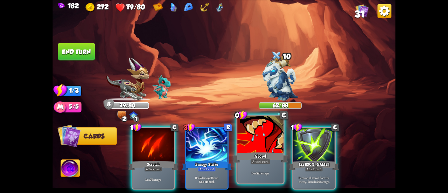
click at [262, 145] on div at bounding box center [260, 135] width 46 height 39
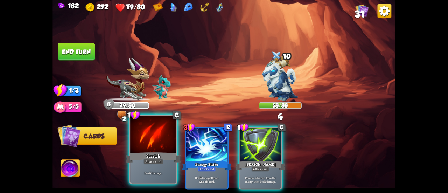
click at [158, 157] on div "Scratch" at bounding box center [153, 157] width 55 height 12
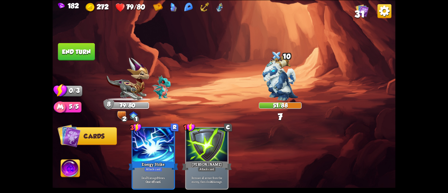
click at [65, 47] on button "End turn" at bounding box center [76, 52] width 37 height 18
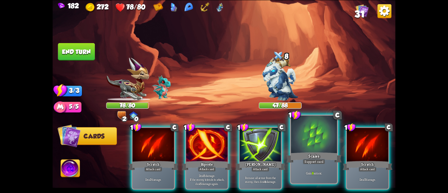
click at [303, 144] on div at bounding box center [314, 135] width 46 height 39
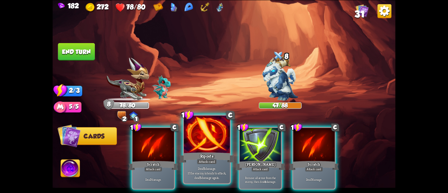
click at [213, 149] on div at bounding box center [207, 135] width 46 height 39
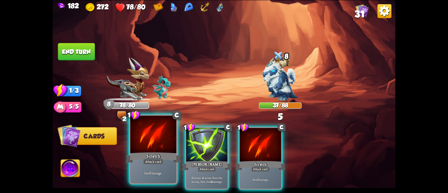
click at [154, 133] on div at bounding box center [153, 135] width 46 height 39
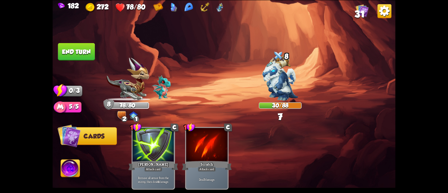
click at [77, 51] on button "End turn" at bounding box center [76, 52] width 37 height 18
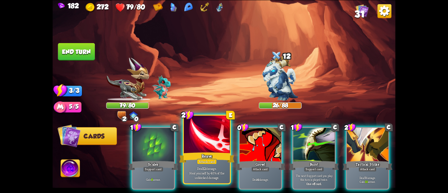
click at [205, 135] on div at bounding box center [207, 135] width 46 height 39
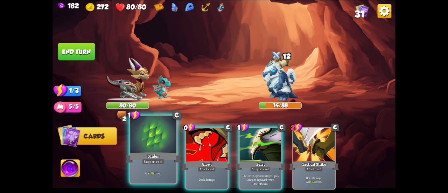
click at [150, 142] on div at bounding box center [153, 135] width 46 height 39
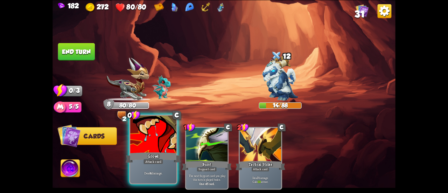
click at [147, 153] on div "Growl" at bounding box center [153, 157] width 55 height 12
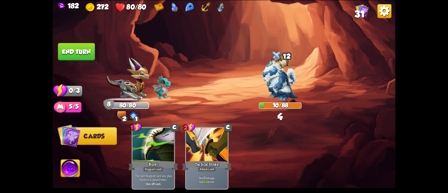
click at [71, 55] on button "End turn" at bounding box center [76, 52] width 37 height 18
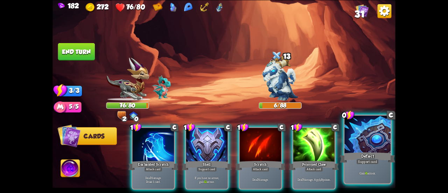
click at [360, 149] on div at bounding box center [367, 135] width 46 height 39
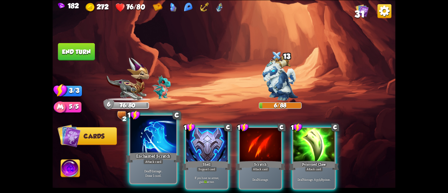
click at [144, 128] on div at bounding box center [153, 135] width 46 height 39
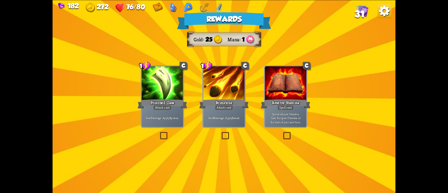
click at [250, 105] on div "Rewards Gold 25 Mana 1 Select a card 1 C Poisoned Claw Attack card Deal 7 damag…" at bounding box center [224, 96] width 343 height 193
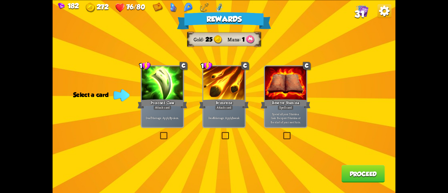
click at [250, 105] on div "Rewards Gold 25 Mana 1 Select a card 1 C Poisoned Claw Attack card Deal 7 damag…" at bounding box center [224, 96] width 343 height 193
click at [237, 100] on div "Brimstone" at bounding box center [224, 103] width 50 height 11
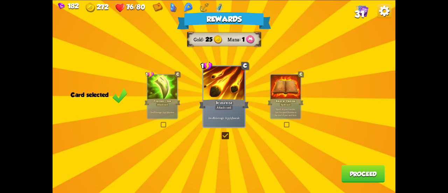
click at [372, 172] on button "Proceed" at bounding box center [363, 174] width 43 height 18
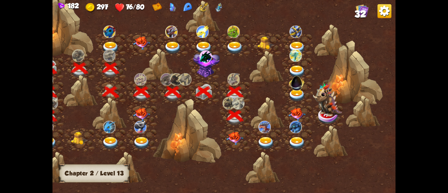
click at [230, 134] on img at bounding box center [234, 138] width 17 height 13
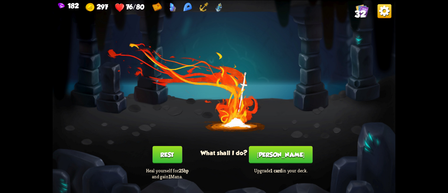
click at [291, 158] on button "[PERSON_NAME]" at bounding box center [281, 155] width 64 height 18
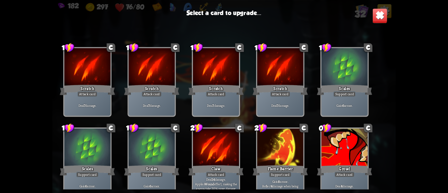
scroll to position [210, 0]
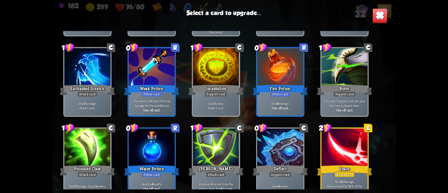
click at [380, 20] on img at bounding box center [379, 15] width 15 height 15
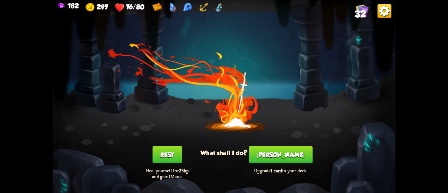
click at [161, 159] on button "Rest" at bounding box center [167, 155] width 30 height 18
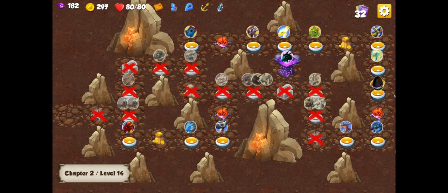
scroll to position [0, 106]
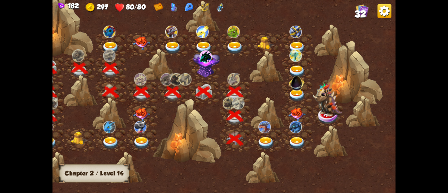
click at [266, 142] on img at bounding box center [265, 143] width 17 height 13
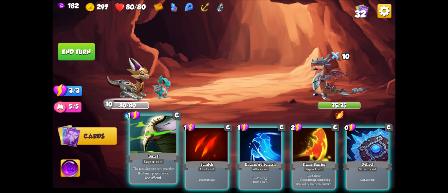
click at [168, 154] on div "Burst" at bounding box center [153, 157] width 55 height 12
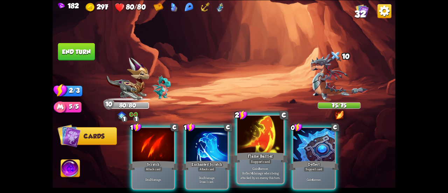
click at [253, 144] on div at bounding box center [260, 135] width 46 height 39
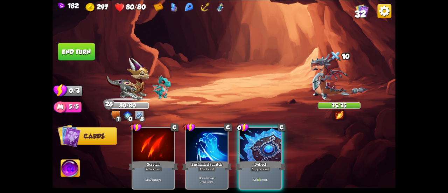
click at [80, 51] on button "End turn" at bounding box center [76, 52] width 37 height 18
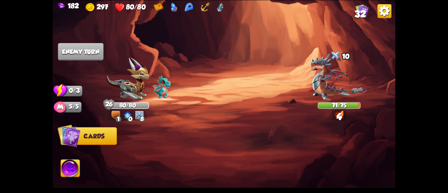
click at [67, 159] on img at bounding box center [224, 96] width 343 height 193
click at [74, 166] on img at bounding box center [70, 168] width 19 height 19
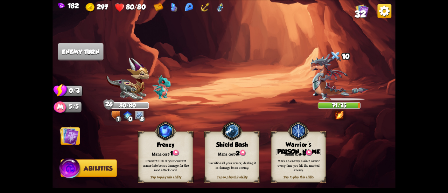
click at [307, 148] on div "Tap to play this ability Warrior's [PERSON_NAME] cost: 3 Mark an enemy. Gain 2 …" at bounding box center [298, 156] width 55 height 51
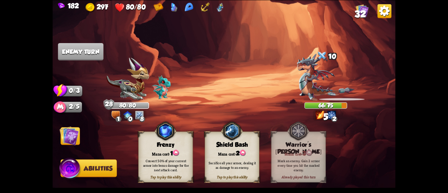
click at [71, 135] on img at bounding box center [69, 135] width 19 height 19
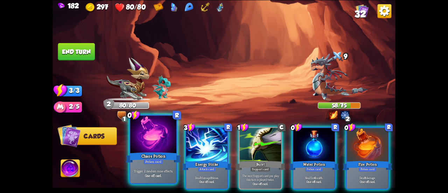
click at [150, 143] on div at bounding box center [153, 135] width 46 height 39
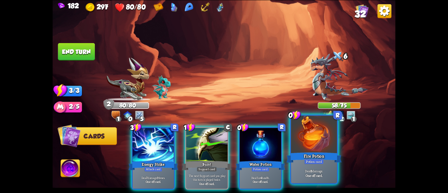
click at [314, 133] on div at bounding box center [314, 135] width 46 height 39
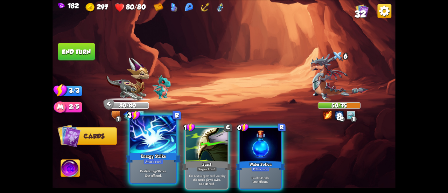
click at [139, 148] on div at bounding box center [153, 135] width 46 height 39
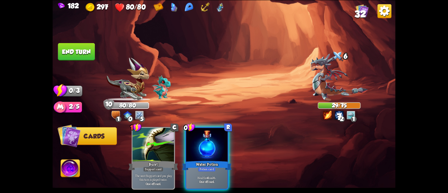
click at [71, 54] on button "End turn" at bounding box center [76, 52] width 37 height 18
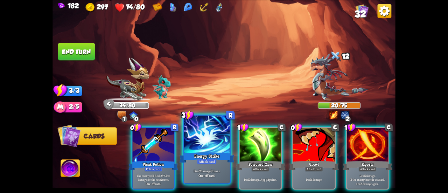
click at [214, 143] on div at bounding box center [207, 135] width 46 height 39
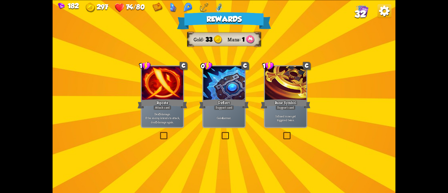
click at [225, 93] on div at bounding box center [223, 83] width 41 height 35
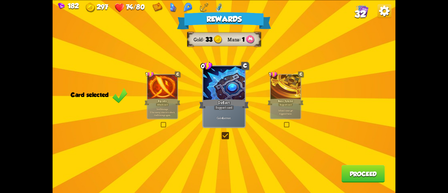
click at [376, 176] on button "Proceed" at bounding box center [363, 174] width 43 height 18
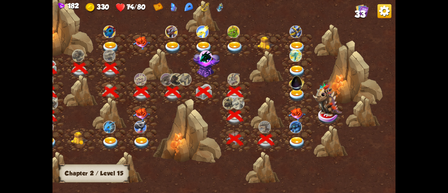
click at [301, 135] on div at bounding box center [297, 140] width 31 height 24
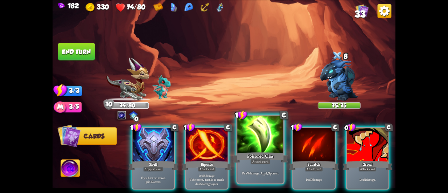
click at [271, 151] on div "Poisoned Claw" at bounding box center [260, 157] width 55 height 12
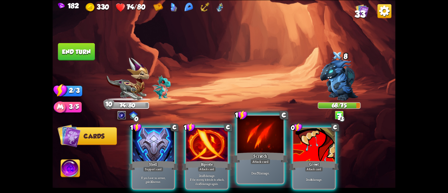
click at [252, 144] on div at bounding box center [260, 135] width 46 height 39
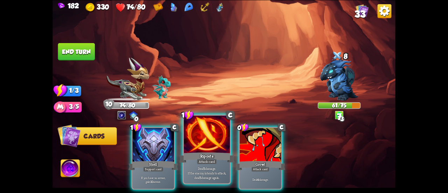
click at [210, 149] on div at bounding box center [207, 135] width 46 height 39
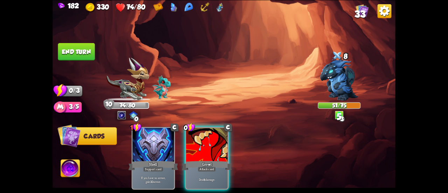
click at [210, 149] on div at bounding box center [206, 145] width 41 height 35
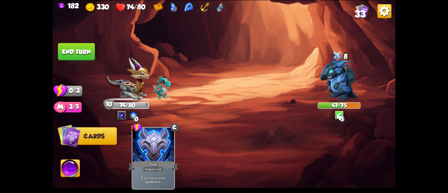
click at [80, 53] on button "End turn" at bounding box center [76, 52] width 37 height 18
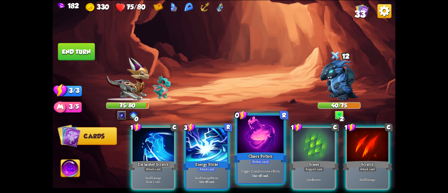
click at [248, 153] on div "Chaos Potion" at bounding box center [260, 157] width 55 height 12
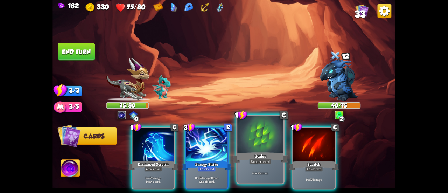
click at [261, 133] on div at bounding box center [260, 135] width 46 height 39
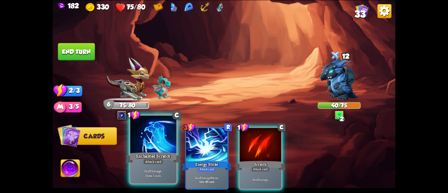
click at [151, 151] on div at bounding box center [153, 135] width 46 height 39
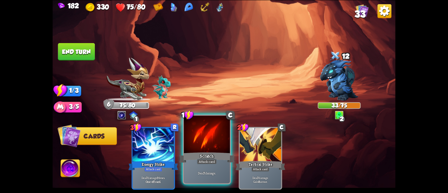
click at [201, 145] on div at bounding box center [207, 135] width 46 height 39
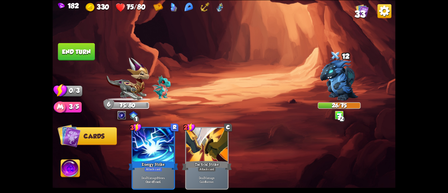
click at [79, 56] on button "End turn" at bounding box center [76, 52] width 37 height 18
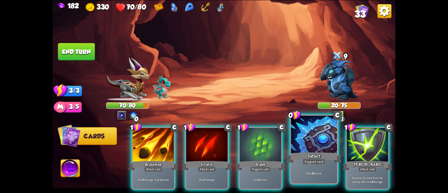
click at [309, 131] on div at bounding box center [314, 135] width 46 height 39
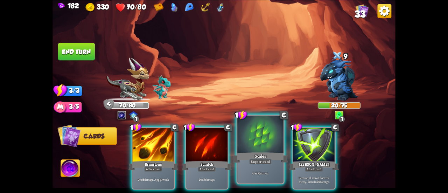
click at [256, 142] on div at bounding box center [260, 135] width 46 height 39
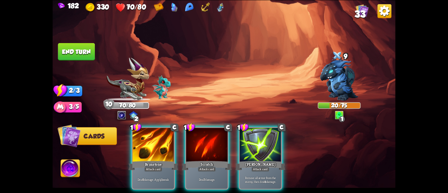
click at [71, 51] on button "End turn" at bounding box center [76, 52] width 37 height 18
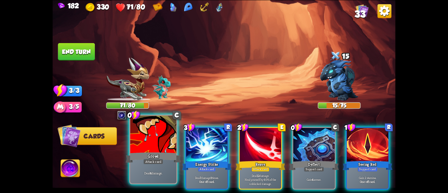
click at [153, 161] on div "Attack card" at bounding box center [153, 162] width 20 height 6
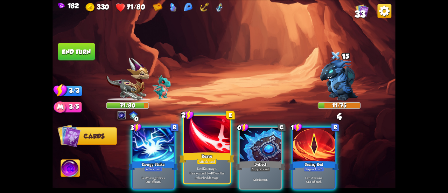
click at [197, 149] on div at bounding box center [207, 135] width 46 height 39
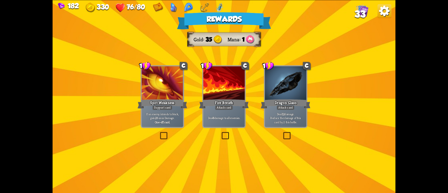
click at [294, 110] on div "Attack card" at bounding box center [286, 107] width 18 height 5
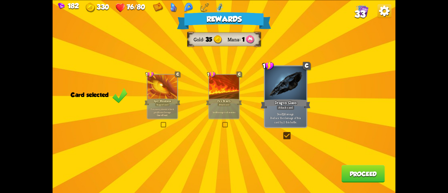
click at [350, 176] on button "Proceed" at bounding box center [363, 174] width 43 height 18
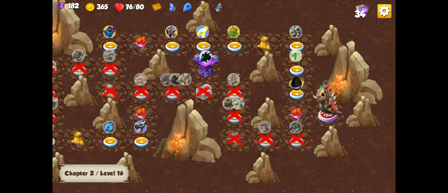
click at [301, 106] on div at bounding box center [297, 116] width 31 height 24
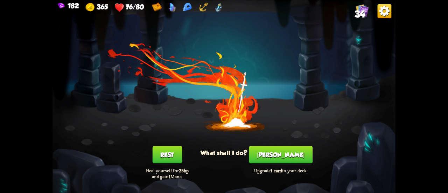
click at [176, 153] on button "Rest" at bounding box center [167, 155] width 30 height 18
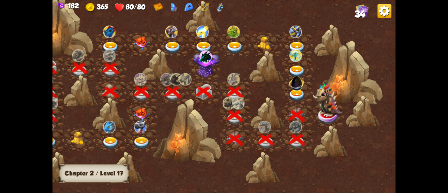
click at [327, 107] on img at bounding box center [327, 100] width 29 height 34
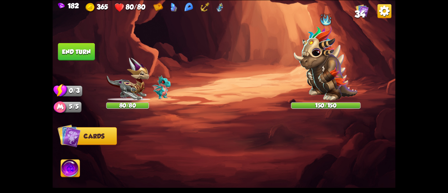
click at [342, 73] on img at bounding box center [326, 63] width 64 height 75
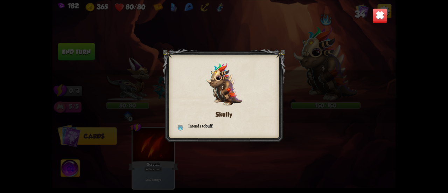
click at [381, 12] on img at bounding box center [379, 15] width 15 height 15
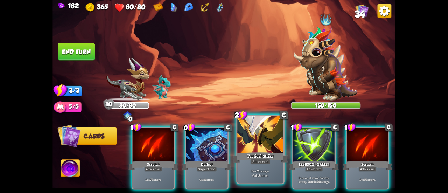
click at [254, 132] on div at bounding box center [260, 135] width 46 height 39
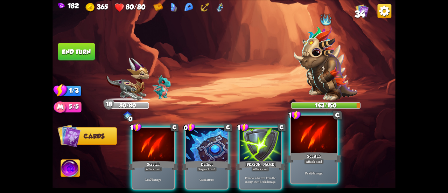
click at [301, 149] on div at bounding box center [314, 135] width 46 height 39
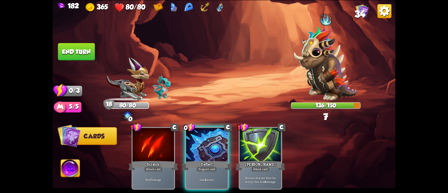
click at [75, 50] on button "End turn" at bounding box center [76, 52] width 37 height 18
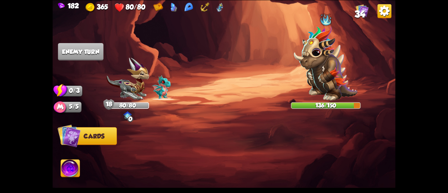
click at [70, 168] on img at bounding box center [70, 168] width 19 height 19
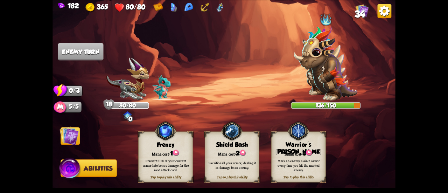
click at [316, 149] on div "Tap to play this ability Warrior's [PERSON_NAME] cost: 3 Mark an enemy. Gain 2 …" at bounding box center [298, 156] width 55 height 51
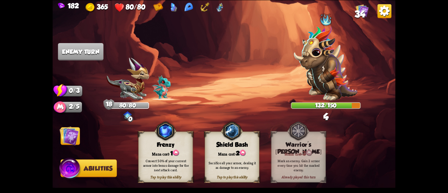
click at [66, 132] on img at bounding box center [69, 135] width 19 height 19
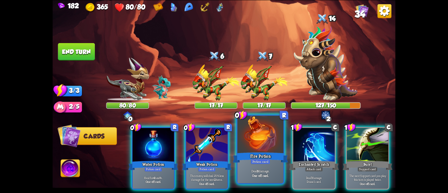
click at [247, 138] on div at bounding box center [260, 135] width 46 height 39
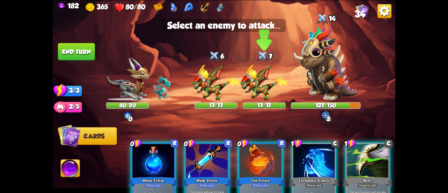
click at [261, 88] on img at bounding box center [263, 82] width 47 height 36
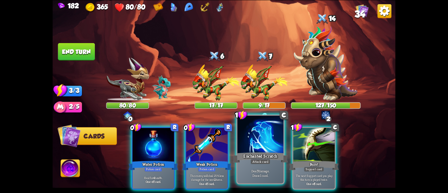
click at [255, 142] on div at bounding box center [260, 135] width 46 height 39
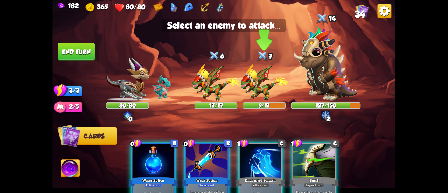
click at [265, 81] on img at bounding box center [263, 82] width 47 height 36
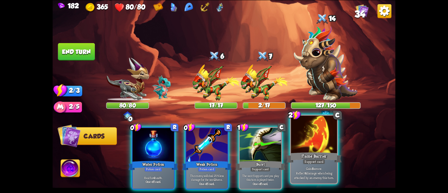
click at [312, 144] on div at bounding box center [314, 135] width 46 height 39
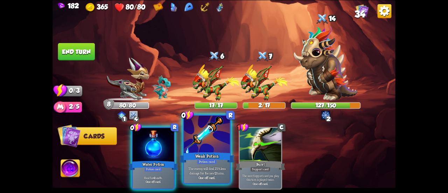
click at [206, 154] on div "Weak Potion" at bounding box center [206, 157] width 55 height 12
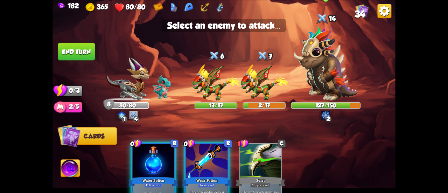
click at [314, 90] on img at bounding box center [326, 63] width 64 height 75
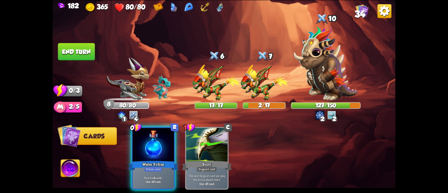
click at [52, 54] on div "182 365 80/80 34 Select an enemy to attack... You don't have enough stamina to …" at bounding box center [224, 96] width 448 height 193
click at [70, 57] on button "End turn" at bounding box center [76, 52] width 37 height 18
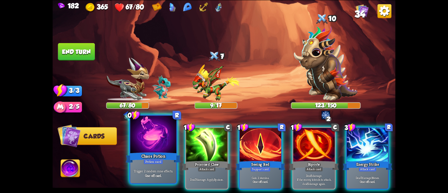
click at [153, 142] on div at bounding box center [153, 135] width 46 height 39
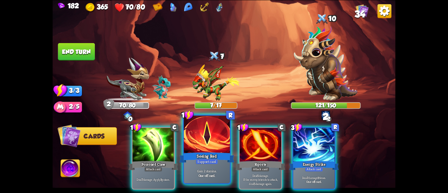
click at [205, 141] on div at bounding box center [207, 135] width 46 height 39
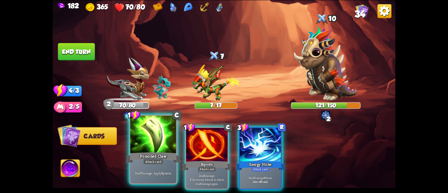
click at [149, 154] on div "Poisoned Claw" at bounding box center [153, 157] width 55 height 12
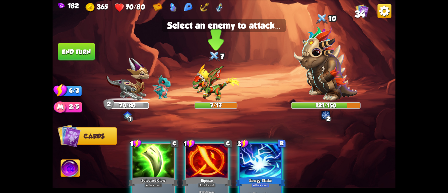
click at [209, 81] on img at bounding box center [216, 82] width 47 height 36
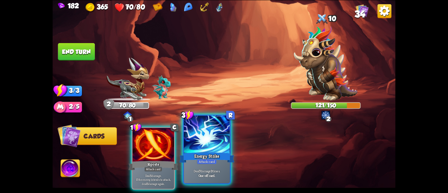
click at [227, 142] on div at bounding box center [207, 135] width 46 height 39
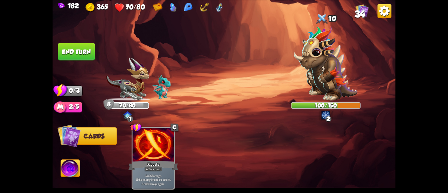
click at [74, 52] on button "End turn" at bounding box center [76, 52] width 37 height 18
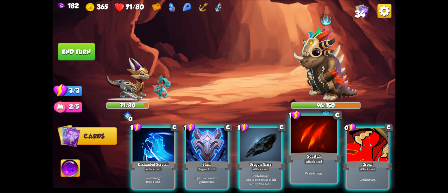
click at [302, 155] on div "Scratch" at bounding box center [313, 157] width 55 height 12
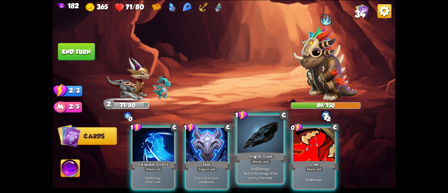
click at [260, 149] on div at bounding box center [260, 135] width 46 height 39
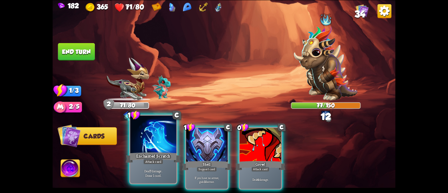
click at [157, 146] on div at bounding box center [153, 135] width 46 height 39
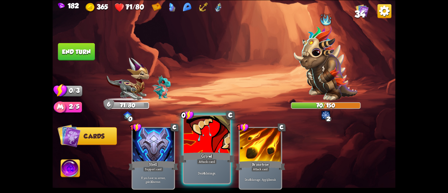
click at [200, 141] on div at bounding box center [207, 135] width 46 height 39
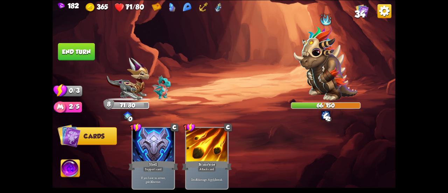
click at [85, 54] on button "End turn" at bounding box center [76, 52] width 37 height 18
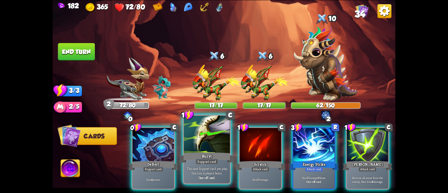
click at [203, 149] on div at bounding box center [207, 135] width 46 height 39
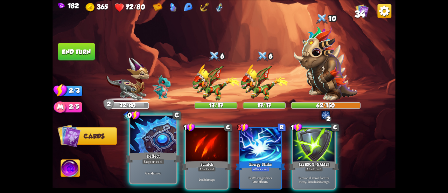
click at [148, 151] on div "Deflect" at bounding box center [153, 157] width 55 height 12
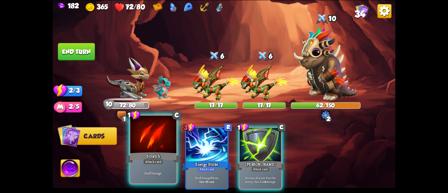
click at [142, 140] on div at bounding box center [153, 135] width 46 height 39
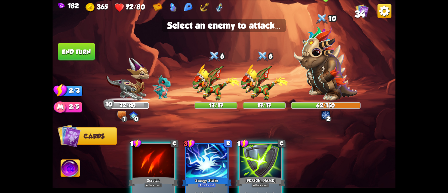
click at [322, 73] on img at bounding box center [326, 63] width 64 height 75
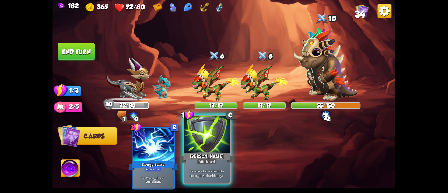
click at [200, 138] on div at bounding box center [207, 135] width 46 height 39
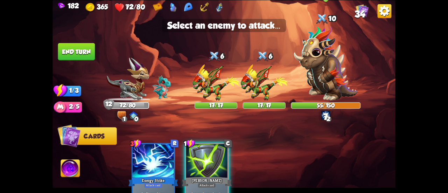
click at [322, 75] on img at bounding box center [326, 63] width 64 height 75
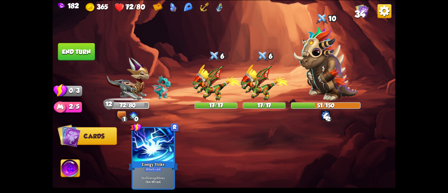
click at [74, 49] on button "End turn" at bounding box center [76, 52] width 37 height 18
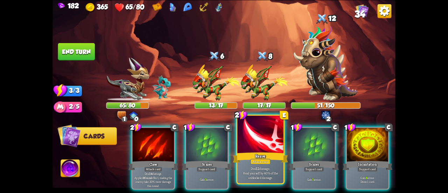
click at [260, 149] on div at bounding box center [260, 135] width 46 height 39
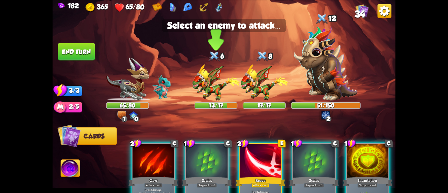
click at [212, 89] on img at bounding box center [216, 82] width 47 height 36
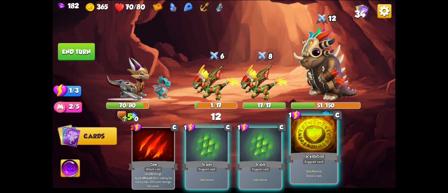
click at [315, 144] on div at bounding box center [314, 135] width 46 height 39
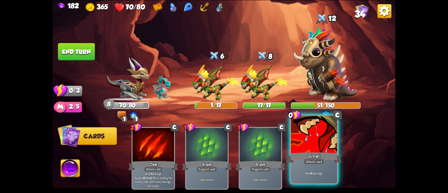
click at [325, 144] on div at bounding box center [314, 135] width 46 height 39
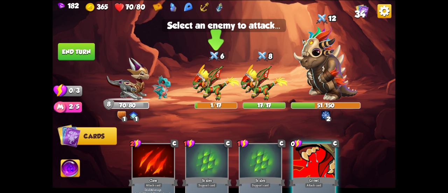
click at [209, 84] on img at bounding box center [216, 82] width 47 height 36
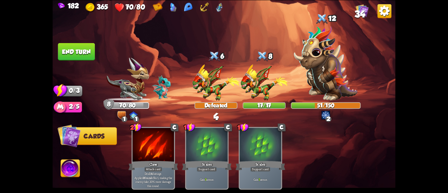
click at [83, 48] on button "End turn" at bounding box center [76, 52] width 37 height 18
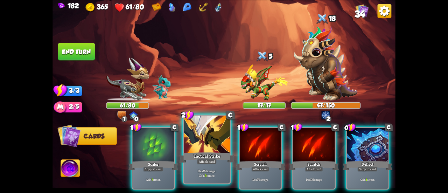
click at [215, 145] on div at bounding box center [207, 135] width 46 height 39
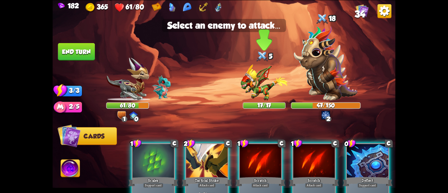
click at [260, 79] on img at bounding box center [263, 82] width 47 height 36
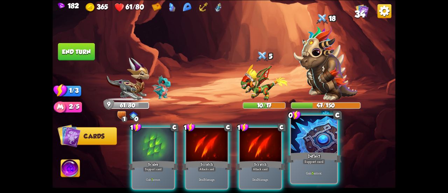
click at [323, 144] on div at bounding box center [314, 135] width 46 height 39
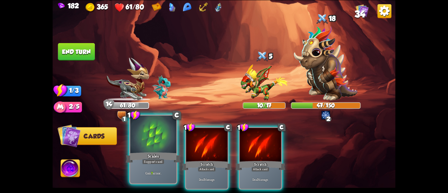
click at [148, 150] on div at bounding box center [153, 135] width 46 height 39
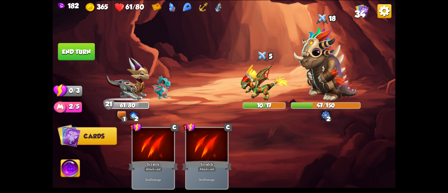
click at [77, 57] on button "End turn" at bounding box center [76, 52] width 37 height 18
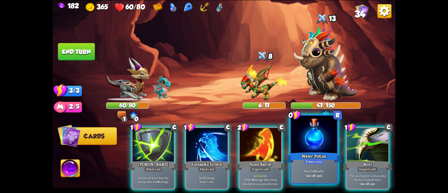
click at [321, 142] on div at bounding box center [314, 135] width 46 height 39
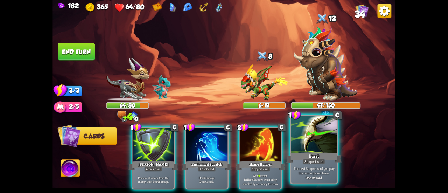
click at [316, 142] on div at bounding box center [314, 135] width 46 height 39
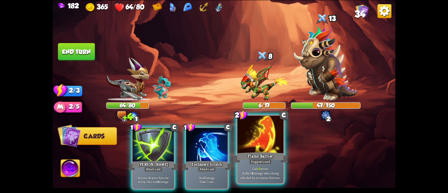
click at [269, 135] on div at bounding box center [260, 135] width 46 height 39
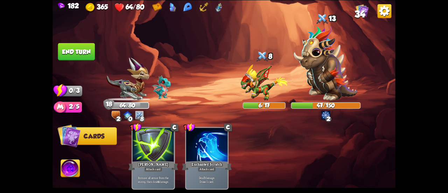
click at [71, 45] on button "End turn" at bounding box center [76, 52] width 37 height 18
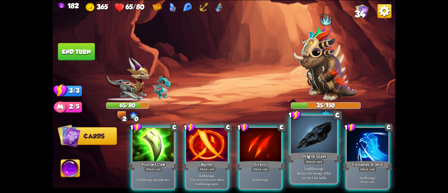
click at [322, 129] on div at bounding box center [314, 135] width 46 height 39
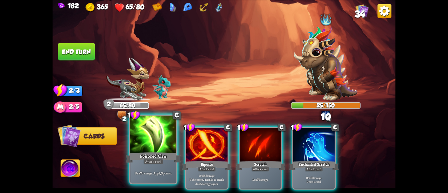
click at [148, 143] on div at bounding box center [153, 135] width 46 height 39
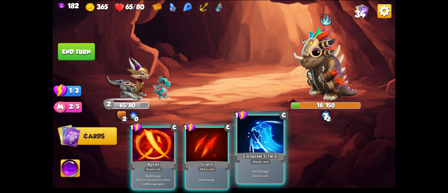
click at [258, 139] on div at bounding box center [260, 135] width 46 height 39
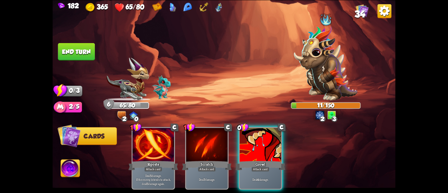
click at [258, 139] on div at bounding box center [260, 145] width 41 height 35
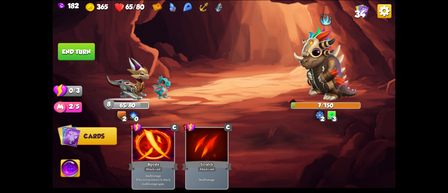
click at [85, 47] on button "End turn" at bounding box center [76, 52] width 37 height 18
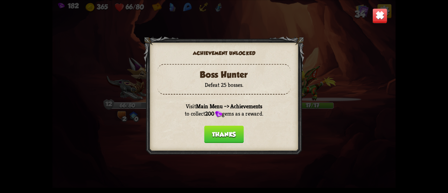
click at [225, 133] on button "Thanks" at bounding box center [224, 134] width 40 height 18
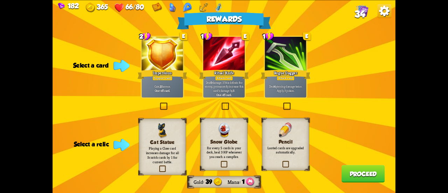
click at [230, 78] on div "Attack card" at bounding box center [224, 77] width 18 height 5
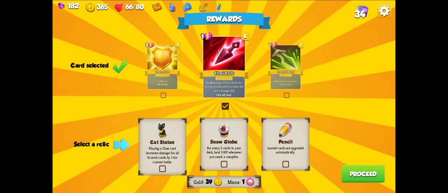
click at [283, 153] on p "Looted cards are upgraded automatically." at bounding box center [286, 149] width 38 height 9
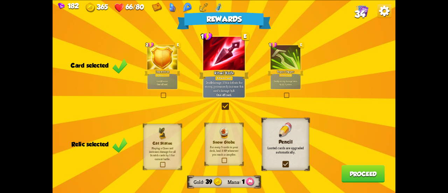
click at [283, 153] on p "Looted cards are upgraded automatically." at bounding box center [286, 149] width 38 height 9
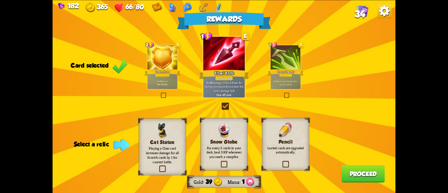
click at [159, 159] on p "Playing a Claw card increases damage for all Scratch cards by 1 for current bat…" at bounding box center [162, 155] width 38 height 18
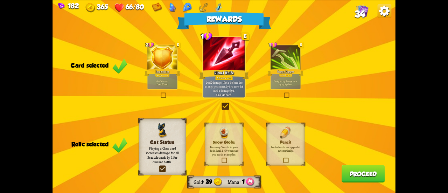
click at [344, 170] on button "Proceed" at bounding box center [363, 174] width 43 height 18
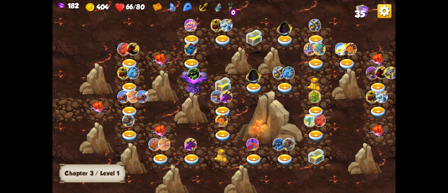
click at [229, 12] on img at bounding box center [231, 7] width 6 height 10
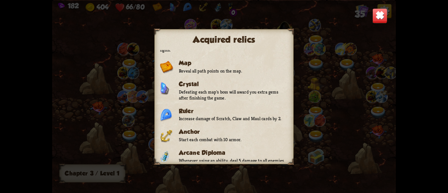
scroll to position [50, 0]
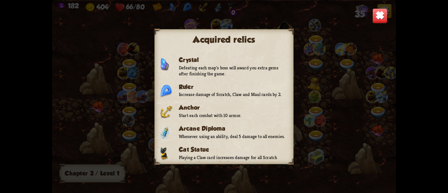
click at [385, 17] on img at bounding box center [379, 15] width 15 height 15
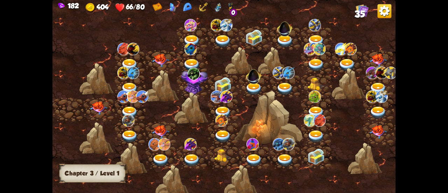
click at [237, 12] on div "0" at bounding box center [233, 12] width 7 height 7
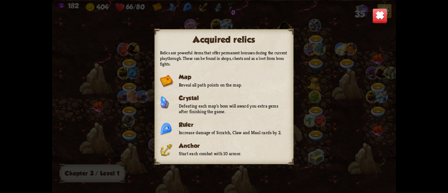
click at [235, 11] on div "Acquired relics Relics are powerful items that offer permanent bonuses during t…" at bounding box center [224, 96] width 343 height 193
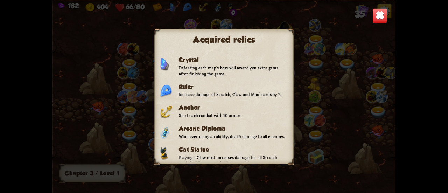
click at [377, 13] on img at bounding box center [379, 15] width 15 height 15
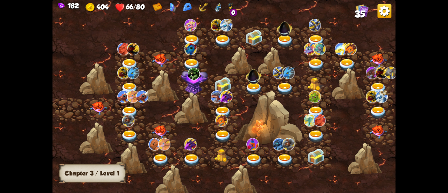
click at [102, 106] on img at bounding box center [98, 108] width 17 height 13
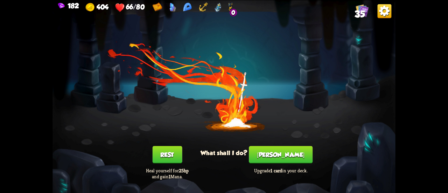
click at [162, 154] on button "Rest" at bounding box center [167, 155] width 30 height 18
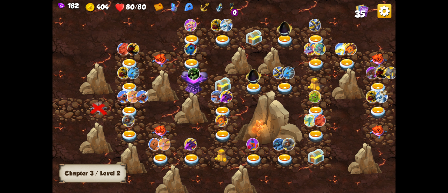
click at [129, 109] on img at bounding box center [129, 112] width 17 height 13
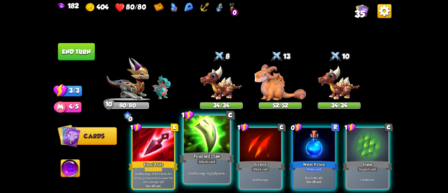
click at [213, 158] on div "Poisoned Claw" at bounding box center [206, 157] width 55 height 12
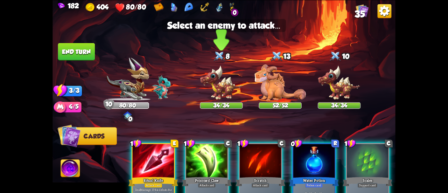
click at [232, 90] on img at bounding box center [221, 82] width 43 height 35
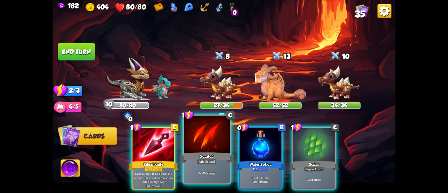
click at [204, 137] on div at bounding box center [207, 135] width 46 height 39
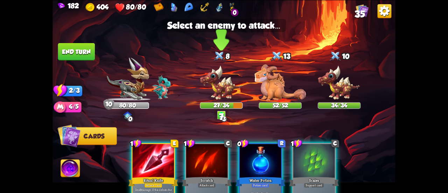
click at [215, 77] on img at bounding box center [221, 82] width 43 height 35
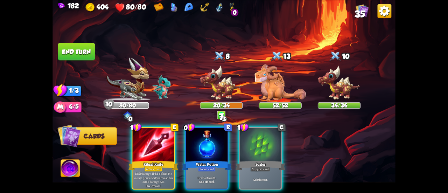
drag, startPoint x: 256, startPoint y: 140, endPoint x: 245, endPoint y: 129, distance: 15.6
click at [255, 139] on div at bounding box center [260, 145] width 41 height 35
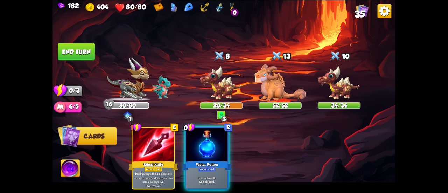
click at [85, 56] on button "End turn" at bounding box center [76, 52] width 37 height 18
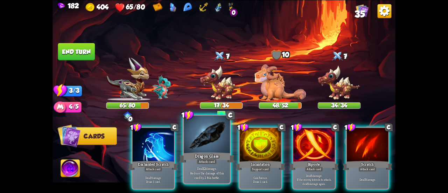
click at [213, 131] on div at bounding box center [207, 135] width 46 height 39
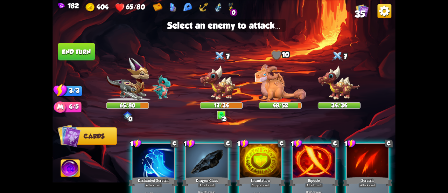
click at [198, 156] on div at bounding box center [206, 161] width 41 height 35
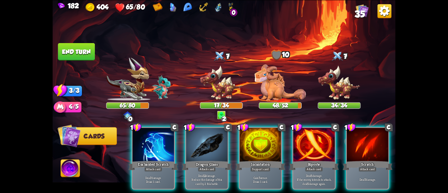
click at [236, 159] on div "1 C Enchanted Scratch Attack card Deal 7 damage. Draw 1 card. 1 C Dragon Glass …" at bounding box center [258, 150] width 274 height 86
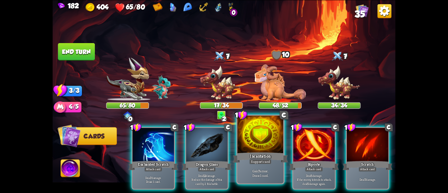
click at [247, 156] on div "Incantation" at bounding box center [260, 157] width 55 height 12
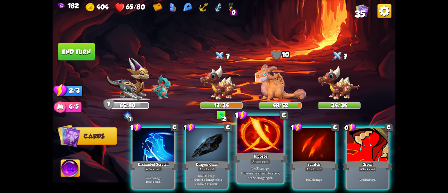
click at [261, 150] on div at bounding box center [260, 135] width 46 height 39
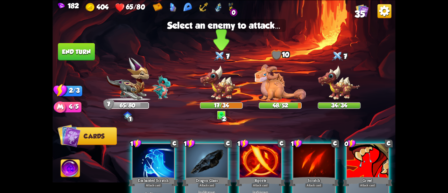
click at [226, 87] on img at bounding box center [221, 82] width 43 height 35
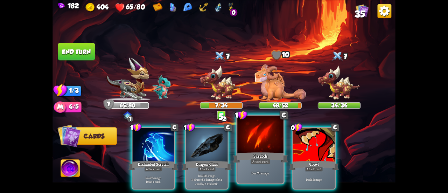
click at [247, 150] on div at bounding box center [260, 135] width 46 height 39
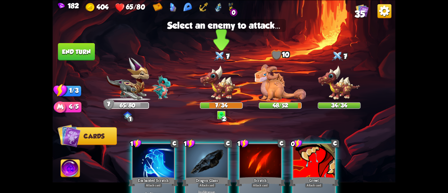
click at [222, 83] on img at bounding box center [221, 82] width 43 height 35
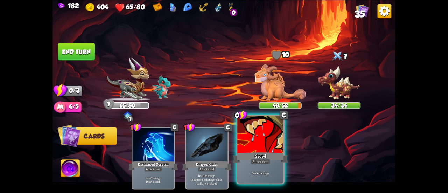
click at [250, 147] on div at bounding box center [260, 135] width 46 height 39
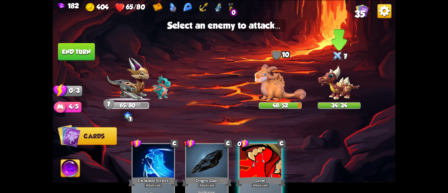
click at [344, 87] on img at bounding box center [339, 82] width 43 height 35
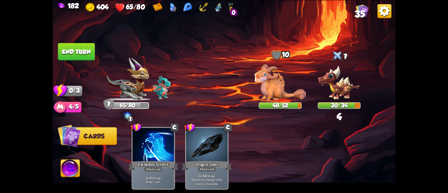
click at [83, 52] on button "End turn" at bounding box center [76, 52] width 37 height 18
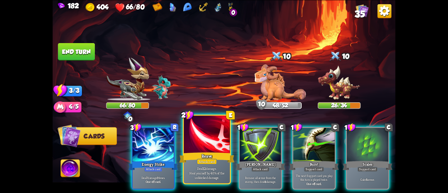
click at [209, 141] on div at bounding box center [207, 135] width 46 height 39
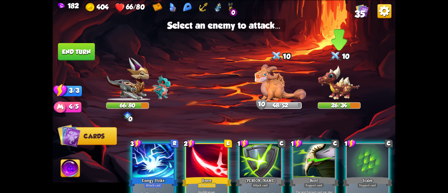
click at [332, 88] on img at bounding box center [339, 82] width 43 height 35
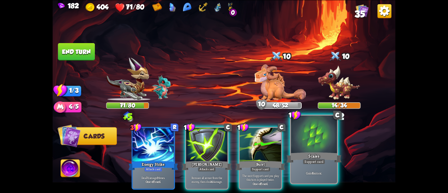
click at [308, 134] on div at bounding box center [314, 135] width 46 height 39
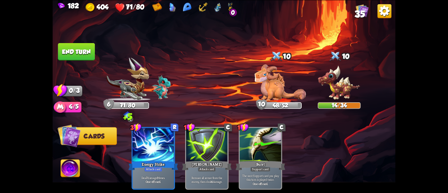
click at [74, 50] on button "End turn" at bounding box center [76, 52] width 37 height 18
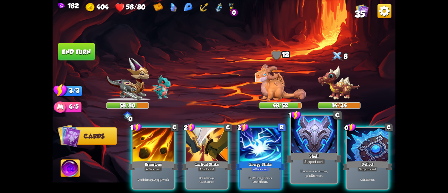
click at [302, 128] on div at bounding box center [314, 135] width 46 height 39
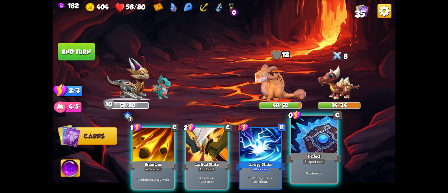
click at [300, 128] on div at bounding box center [314, 135] width 46 height 39
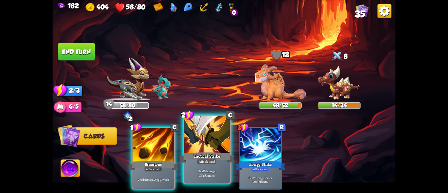
click at [189, 133] on div at bounding box center [207, 135] width 46 height 39
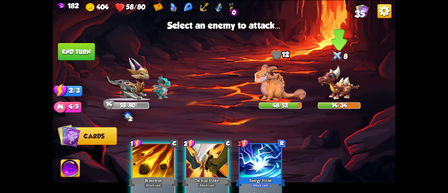
click at [322, 88] on img at bounding box center [339, 82] width 43 height 35
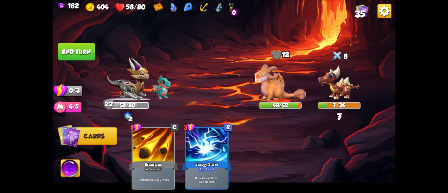
click at [74, 49] on button "End turn" at bounding box center [76, 52] width 37 height 18
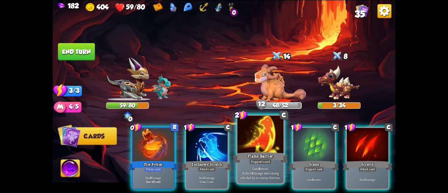
click at [268, 143] on div at bounding box center [260, 135] width 46 height 39
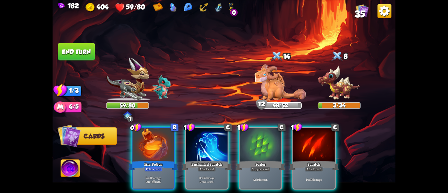
click at [268, 143] on div at bounding box center [260, 145] width 41 height 35
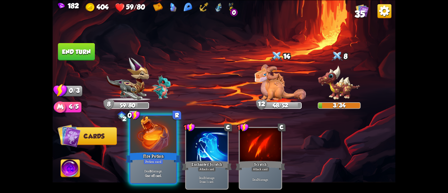
click at [149, 138] on div at bounding box center [153, 135] width 46 height 39
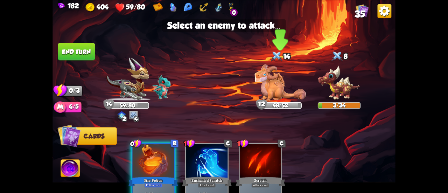
click at [285, 93] on img at bounding box center [280, 82] width 51 height 36
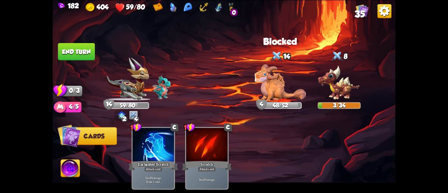
click at [78, 46] on button "End turn" at bounding box center [76, 52] width 37 height 18
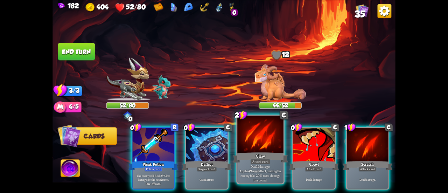
click at [245, 134] on div at bounding box center [260, 135] width 46 height 39
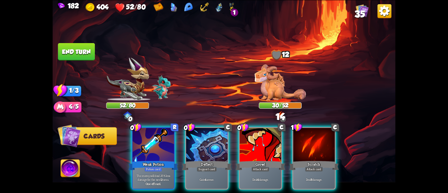
click at [291, 135] on div "0 R Weak Potion Potion card The enemy will deal 25% less damage for the next 2 …" at bounding box center [258, 150] width 274 height 86
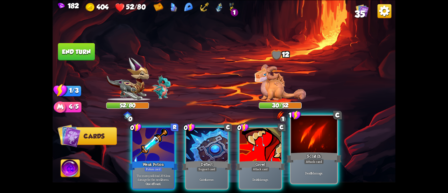
click at [293, 137] on div at bounding box center [314, 135] width 46 height 39
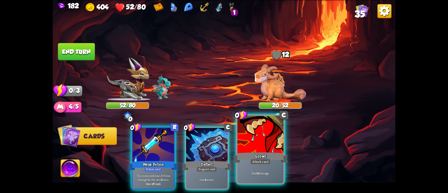
click at [268, 148] on div at bounding box center [260, 135] width 46 height 39
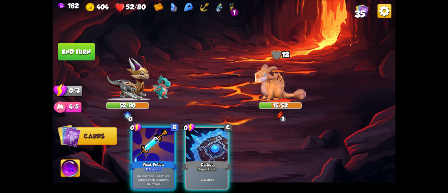
click at [83, 47] on button "End turn" at bounding box center [76, 52] width 37 height 18
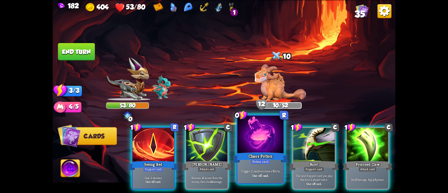
click at [267, 161] on div "Potion card" at bounding box center [261, 162] width 20 height 6
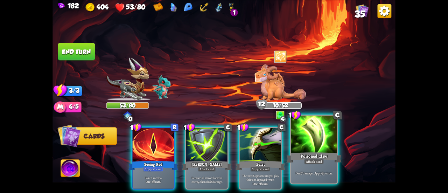
click at [309, 135] on div at bounding box center [314, 135] width 46 height 39
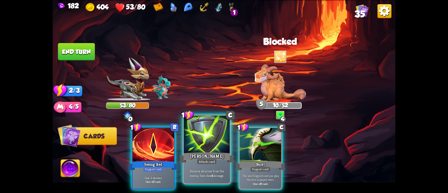
click at [185, 146] on div at bounding box center [207, 135] width 46 height 39
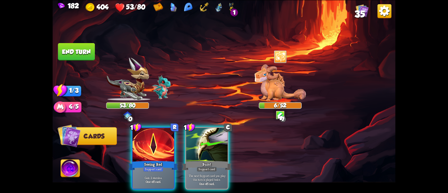
click at [74, 49] on button "End turn" at bounding box center [76, 52] width 37 height 18
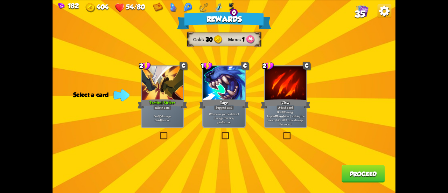
click at [281, 110] on div "Attack card" at bounding box center [286, 107] width 18 height 5
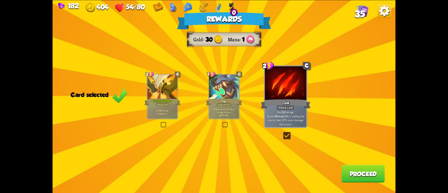
click at [344, 164] on div "Rewards Gold 30 Mana 1 Card selected 2 C Tactical Strike+ Attack card Deal 10 d…" at bounding box center [224, 96] width 343 height 193
click at [348, 167] on button "Proceed" at bounding box center [363, 174] width 43 height 18
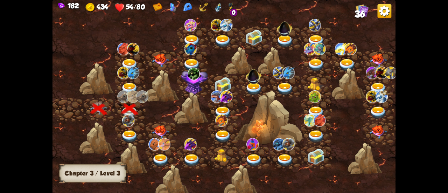
click at [129, 83] on img at bounding box center [129, 89] width 17 height 13
